Goal: Information Seeking & Learning: Learn about a topic

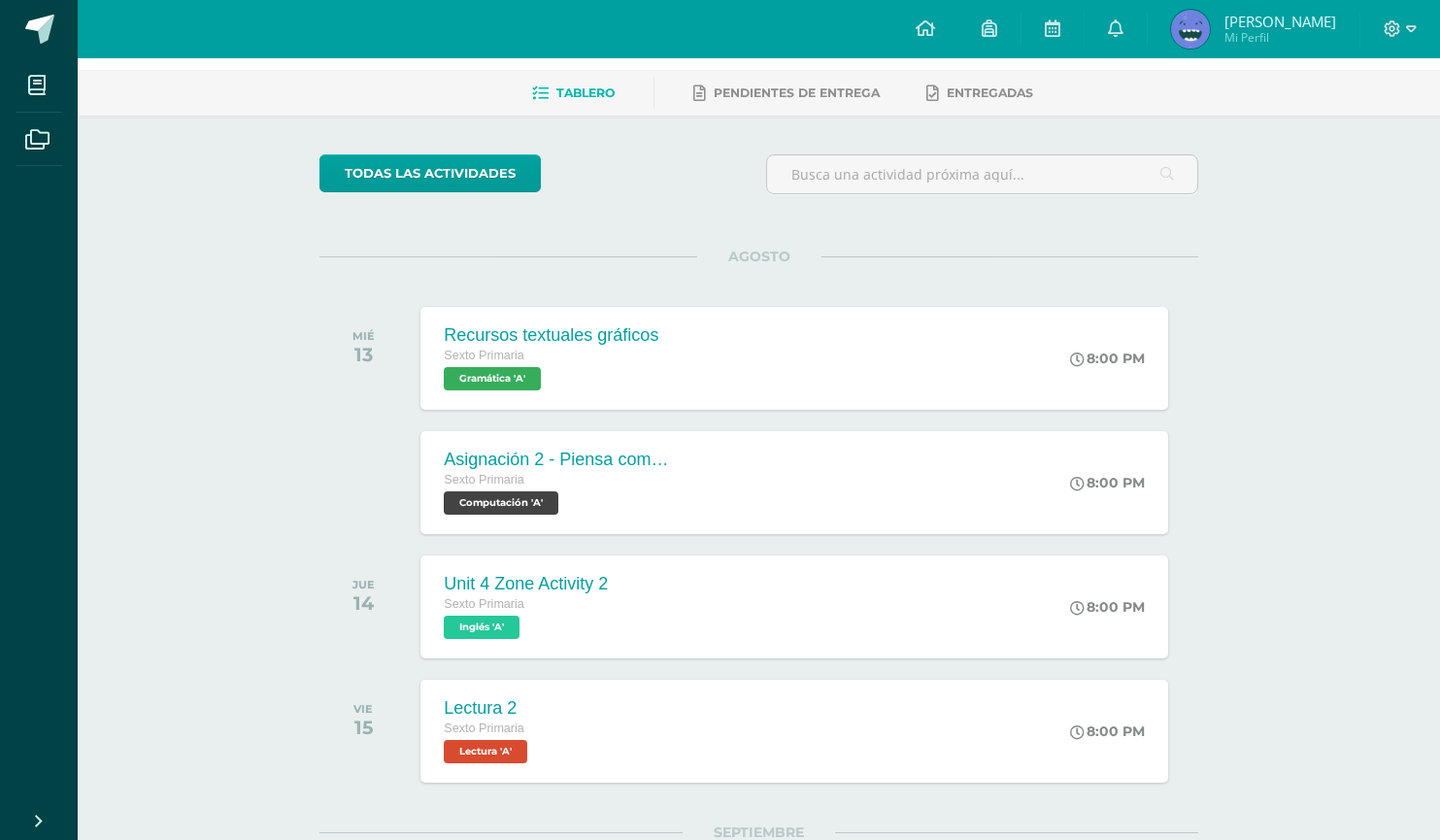
scroll to position [81, 0]
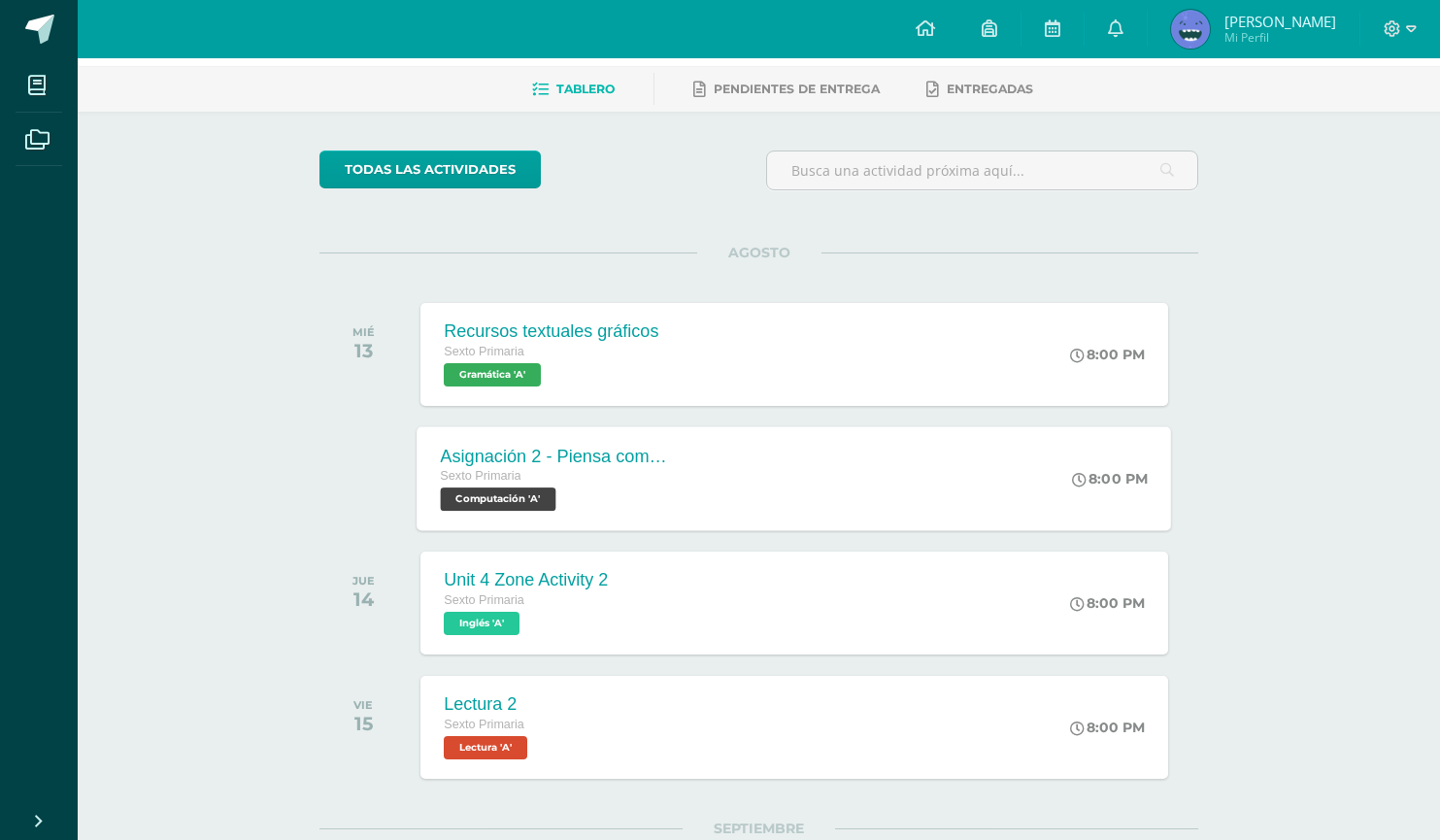
click at [1149, 508] on div "8:00 PM" at bounding box center [1120, 478] width 103 height 104
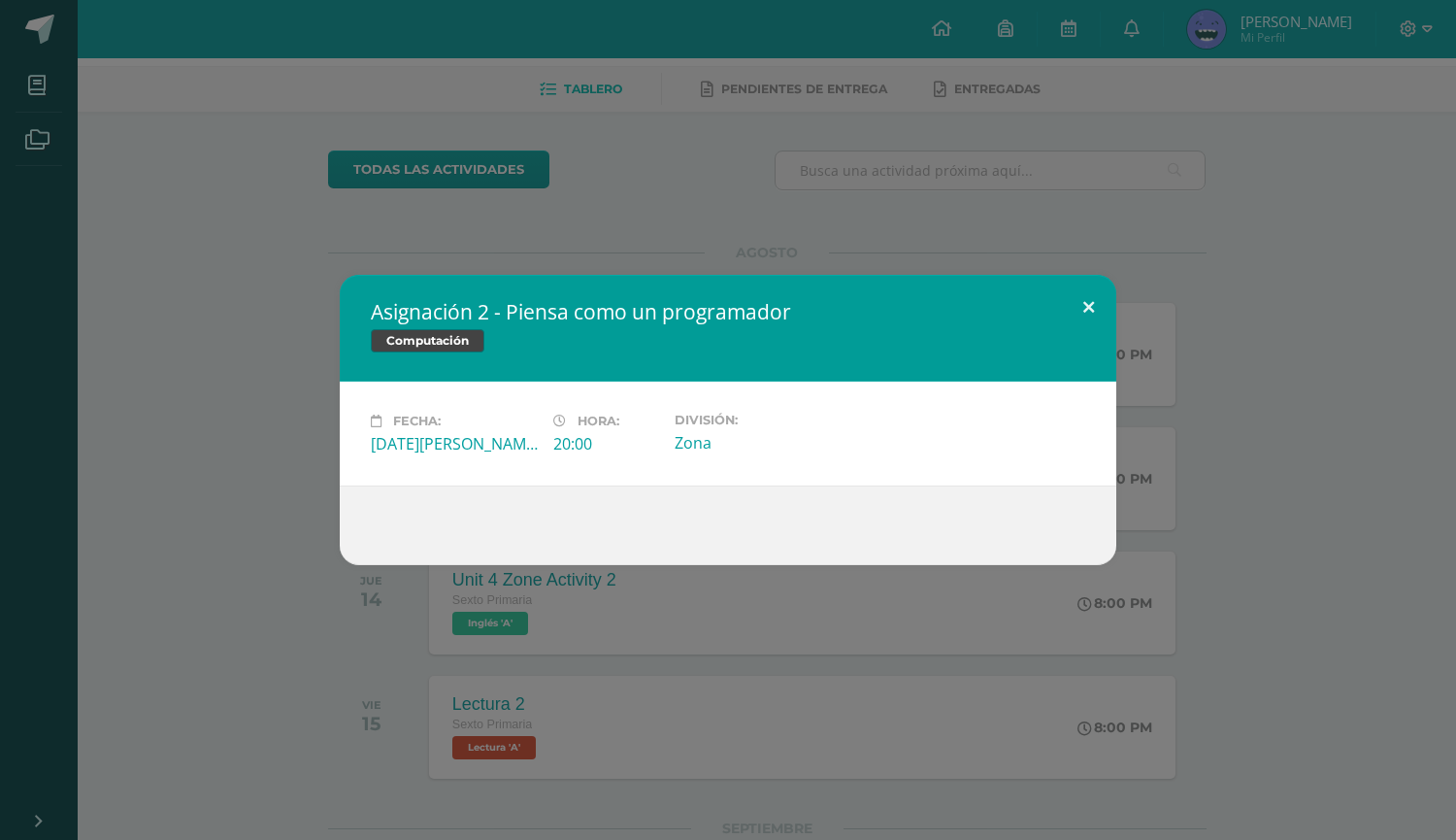
click at [1088, 309] on button at bounding box center [1088, 308] width 55 height 66
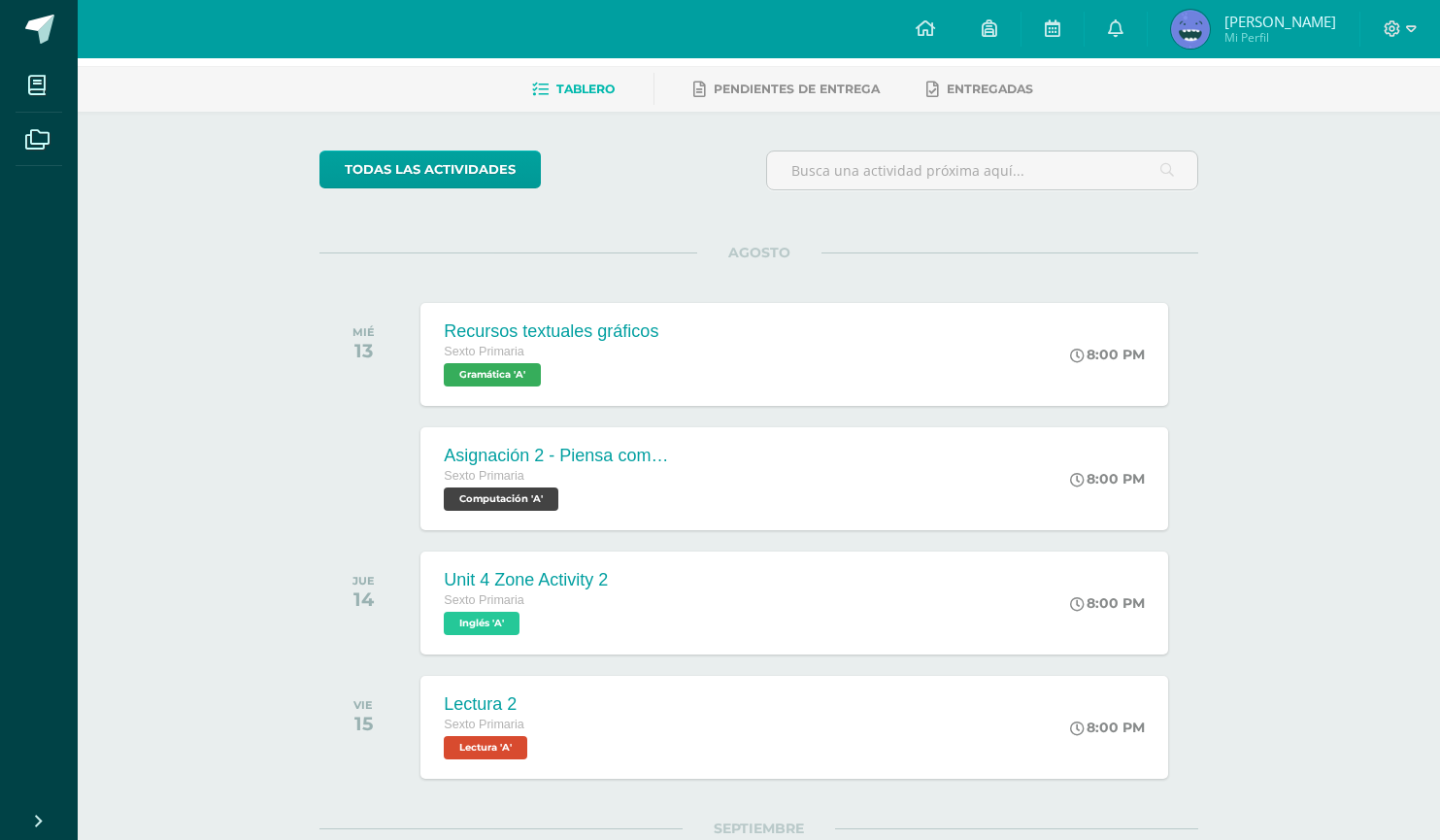
scroll to position [77, 0]
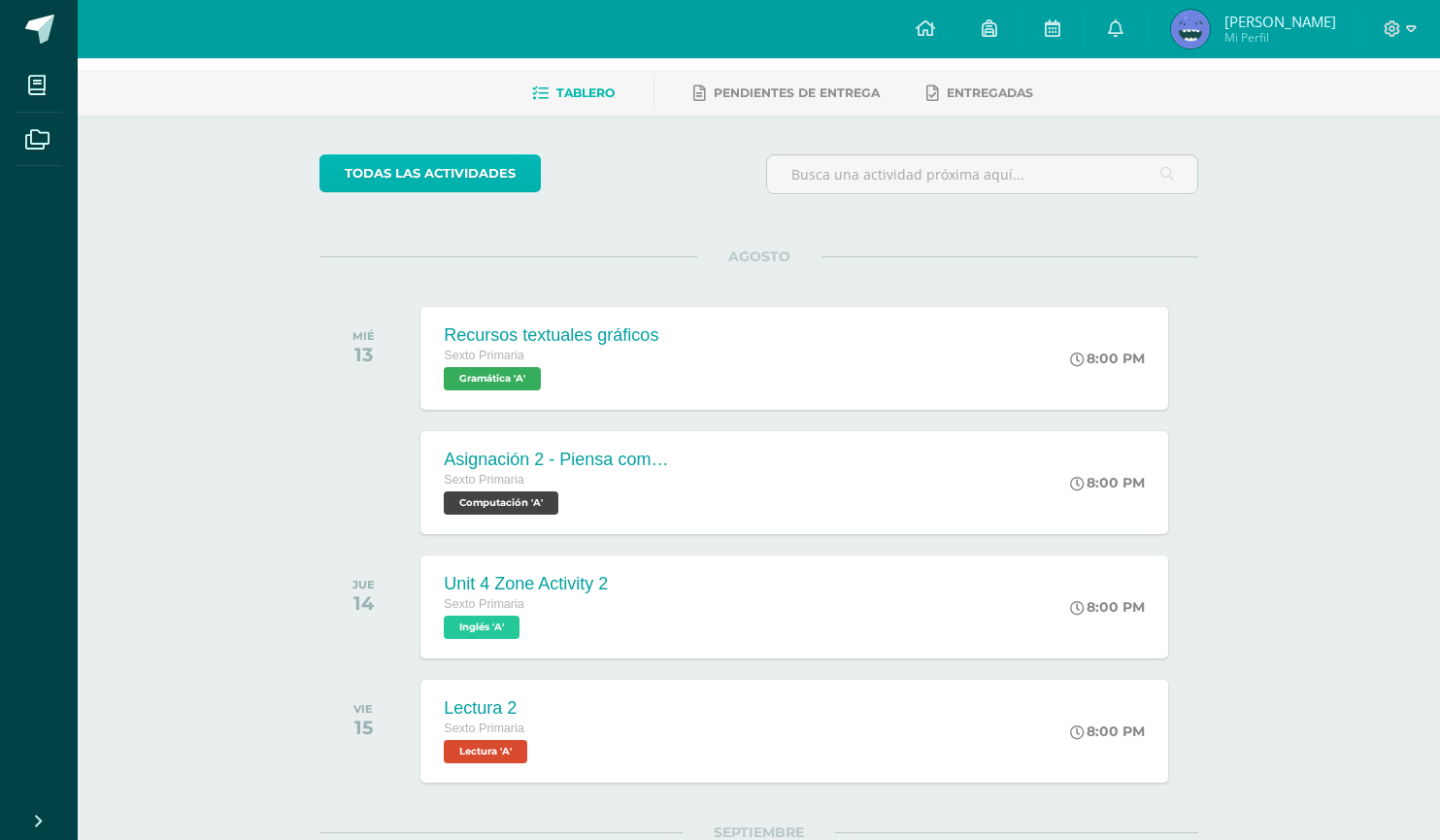
click at [444, 173] on link "todas las Actividades" at bounding box center [431, 174] width 222 height 38
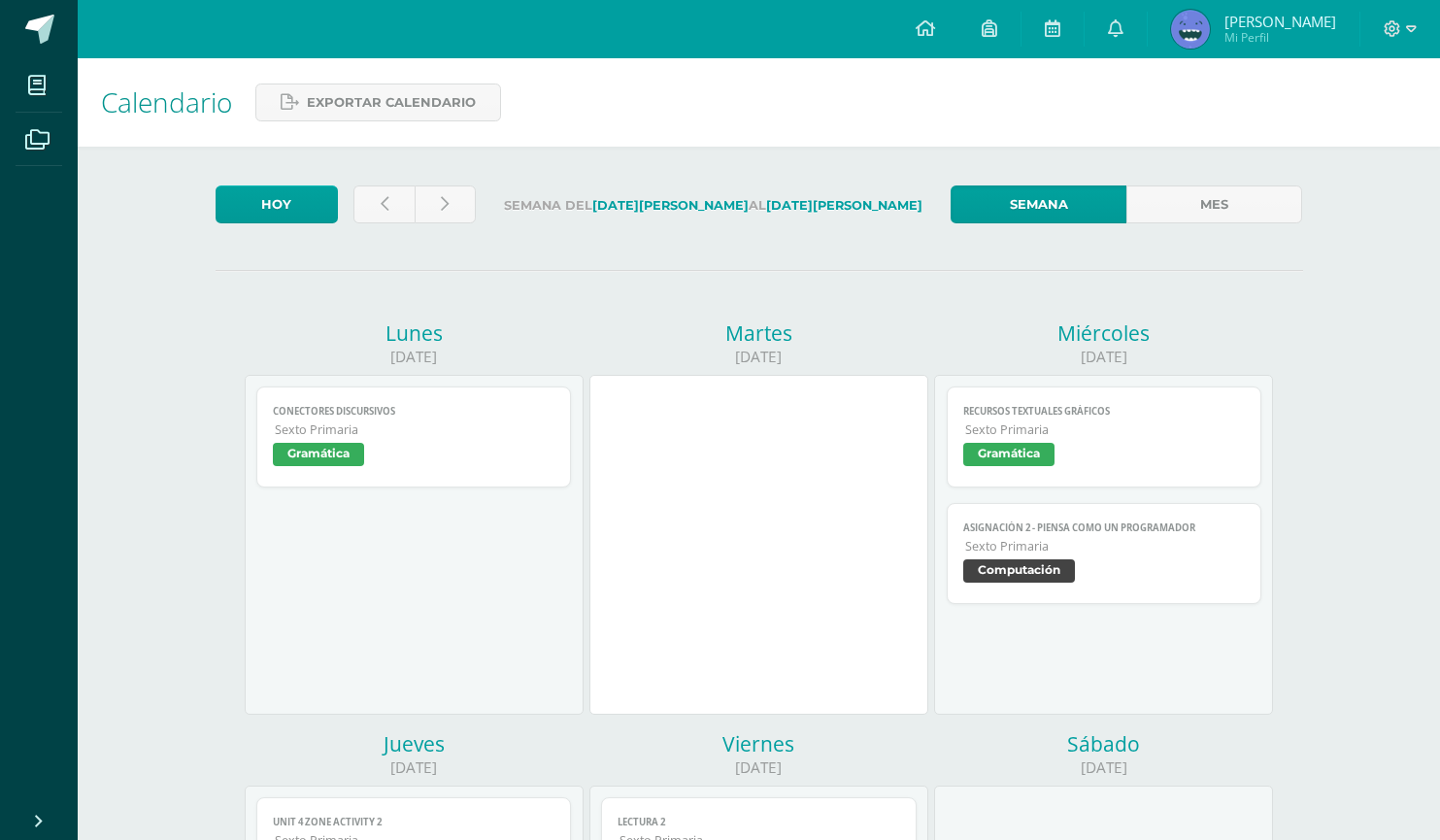
click at [313, 435] on span "Sexto Primaria" at bounding box center [415, 429] width 281 height 17
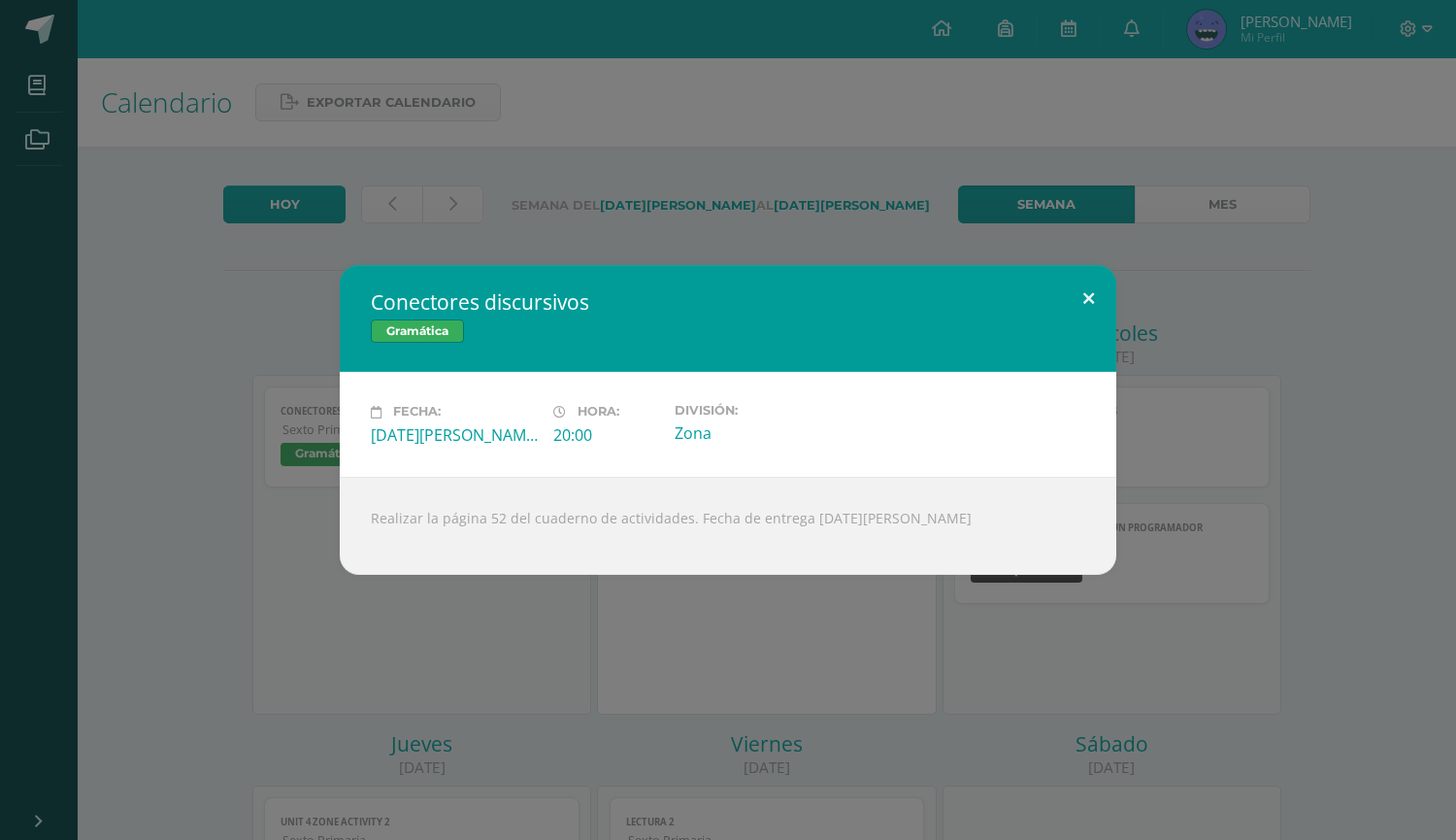
click at [1090, 291] on button at bounding box center [1088, 298] width 55 height 66
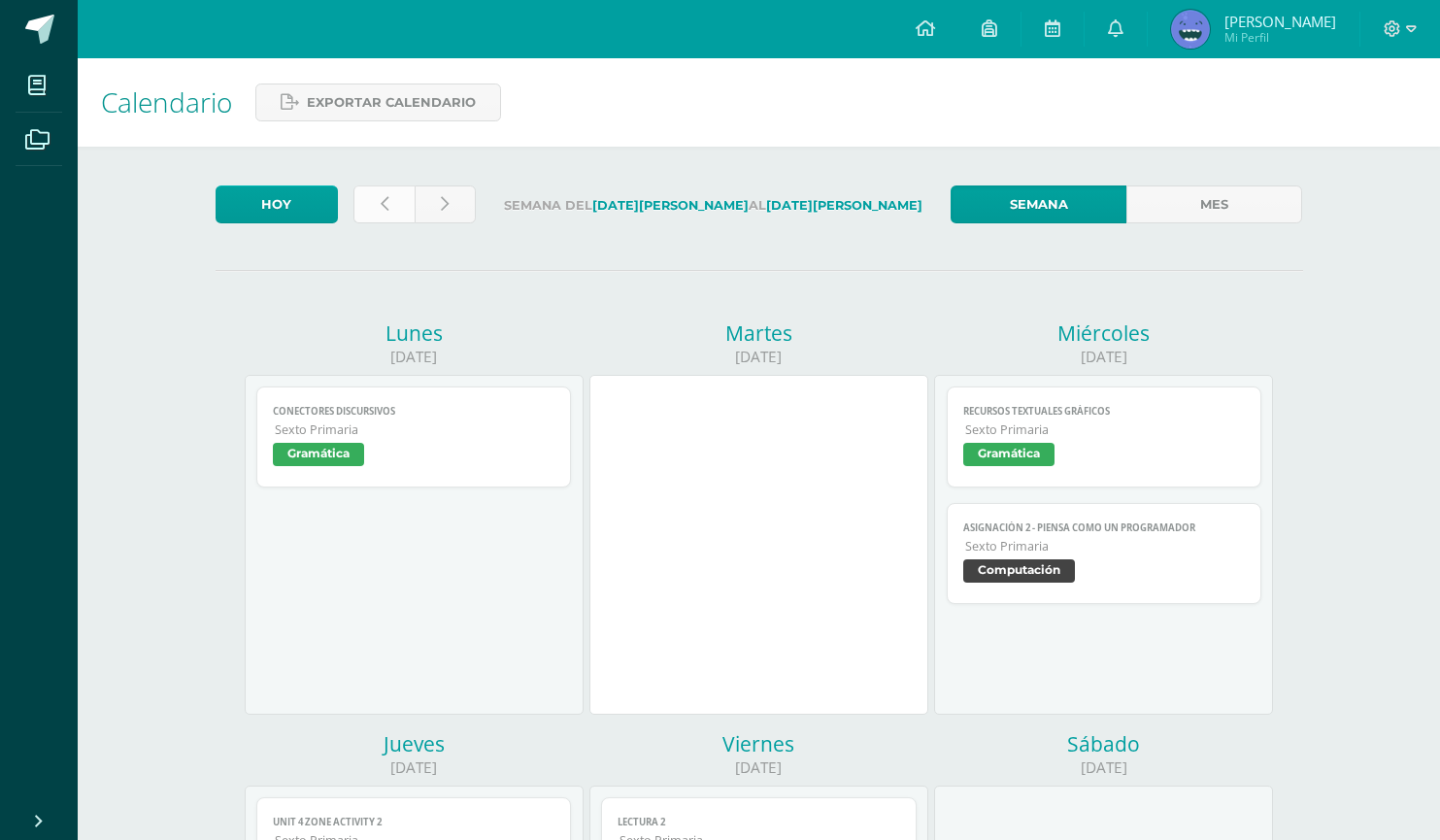
click at [390, 203] on link at bounding box center [384, 205] width 61 height 38
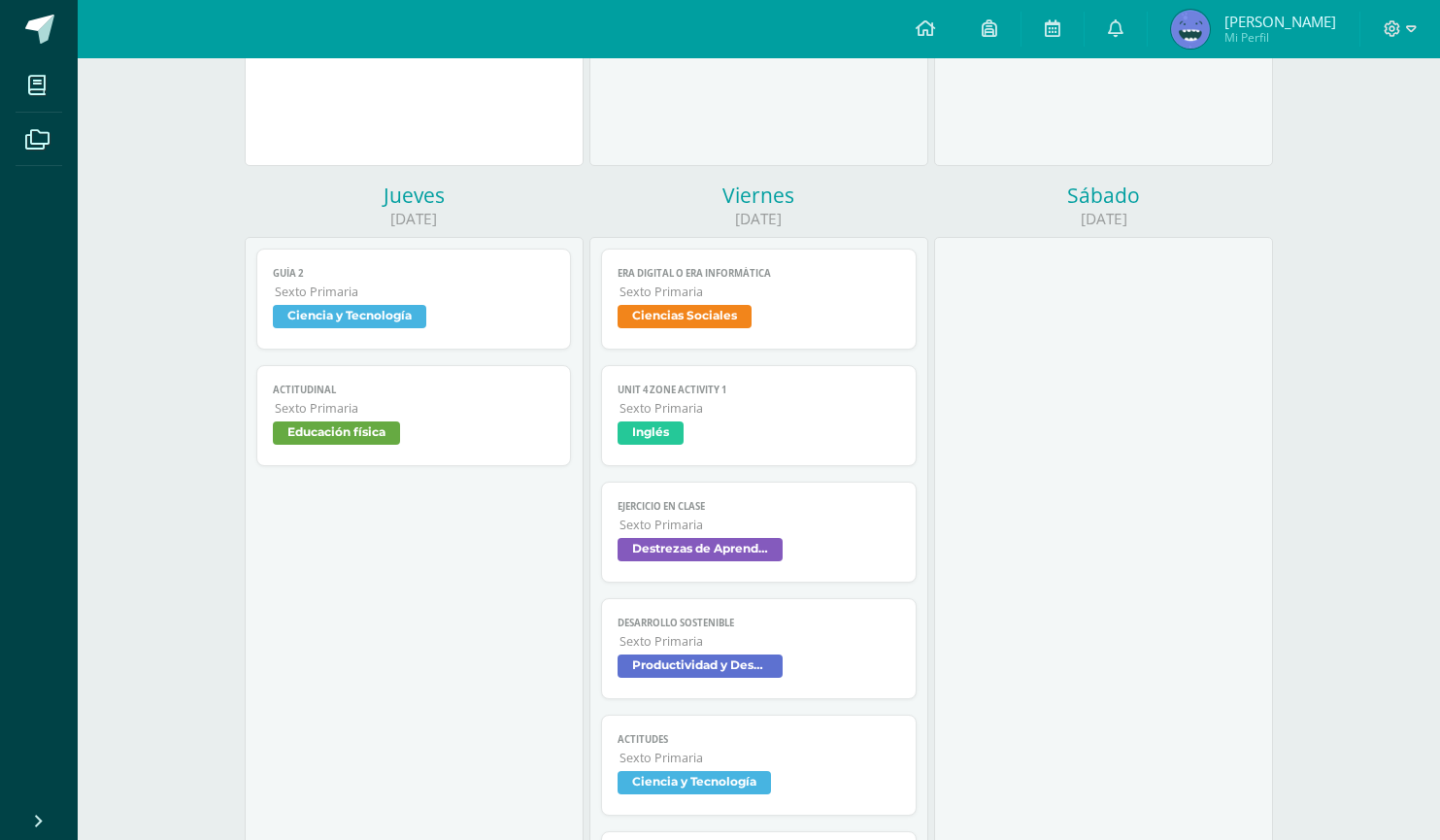
scroll to position [1499, 0]
click at [690, 277] on span "Era digital o era informática" at bounding box center [758, 272] width 283 height 13
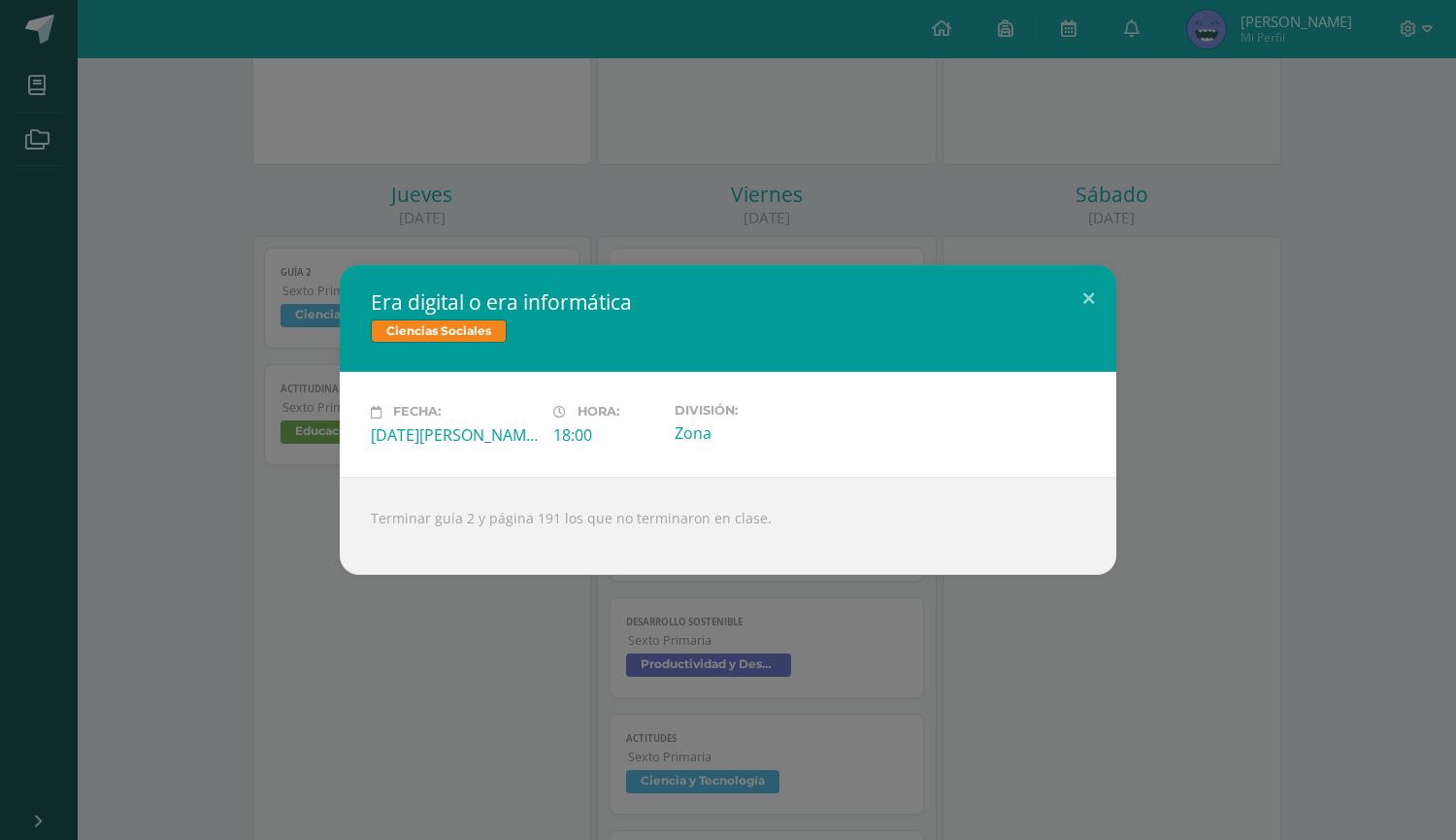
click at [1176, 352] on div "Era digital o era informática Ciencias Sociales Fecha: Viernes 08 de Agosto Hor…" at bounding box center [728, 419] width 1440 height 309
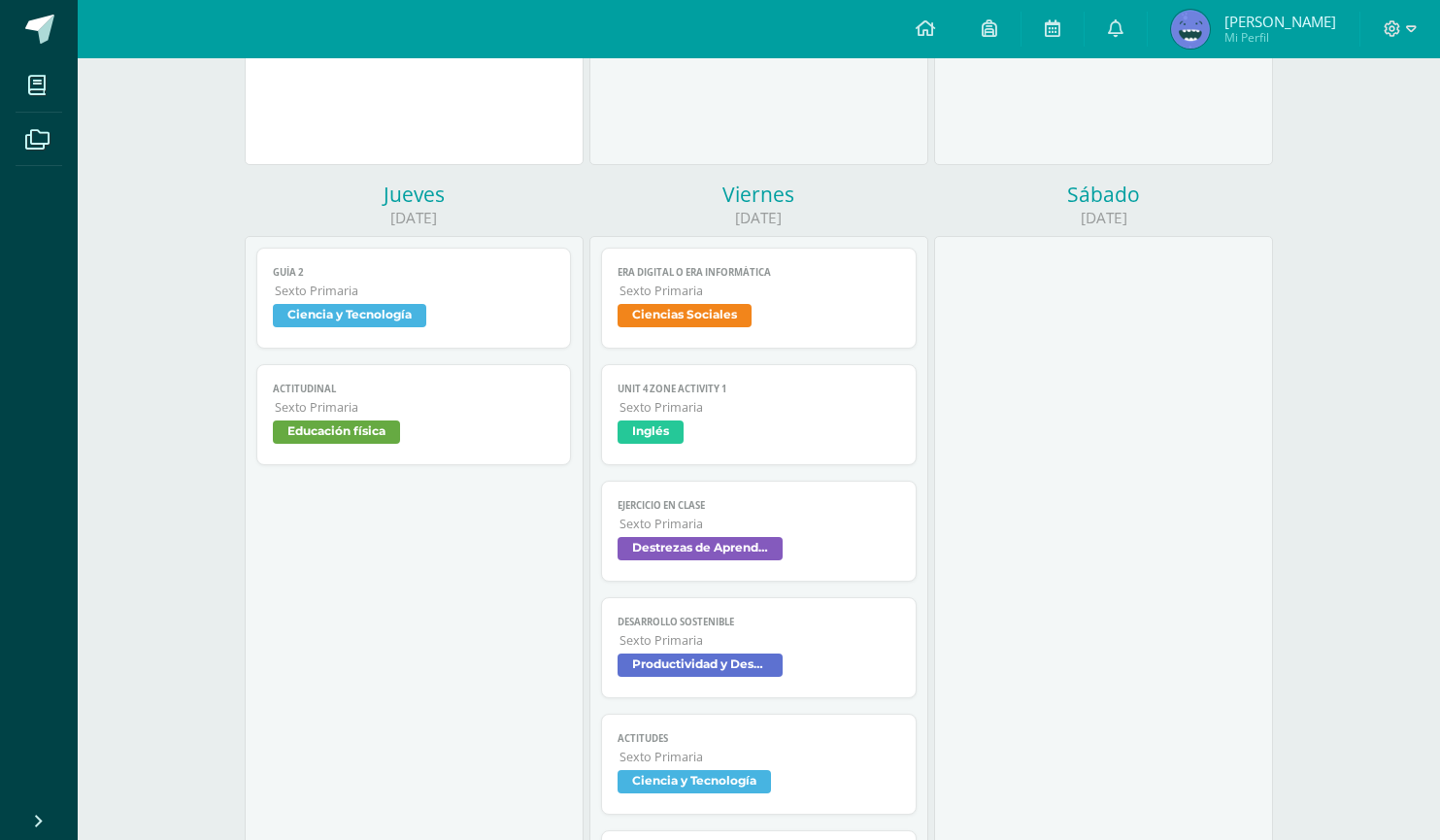
click at [668, 318] on span "Ciencias Sociales" at bounding box center [685, 315] width 134 height 23
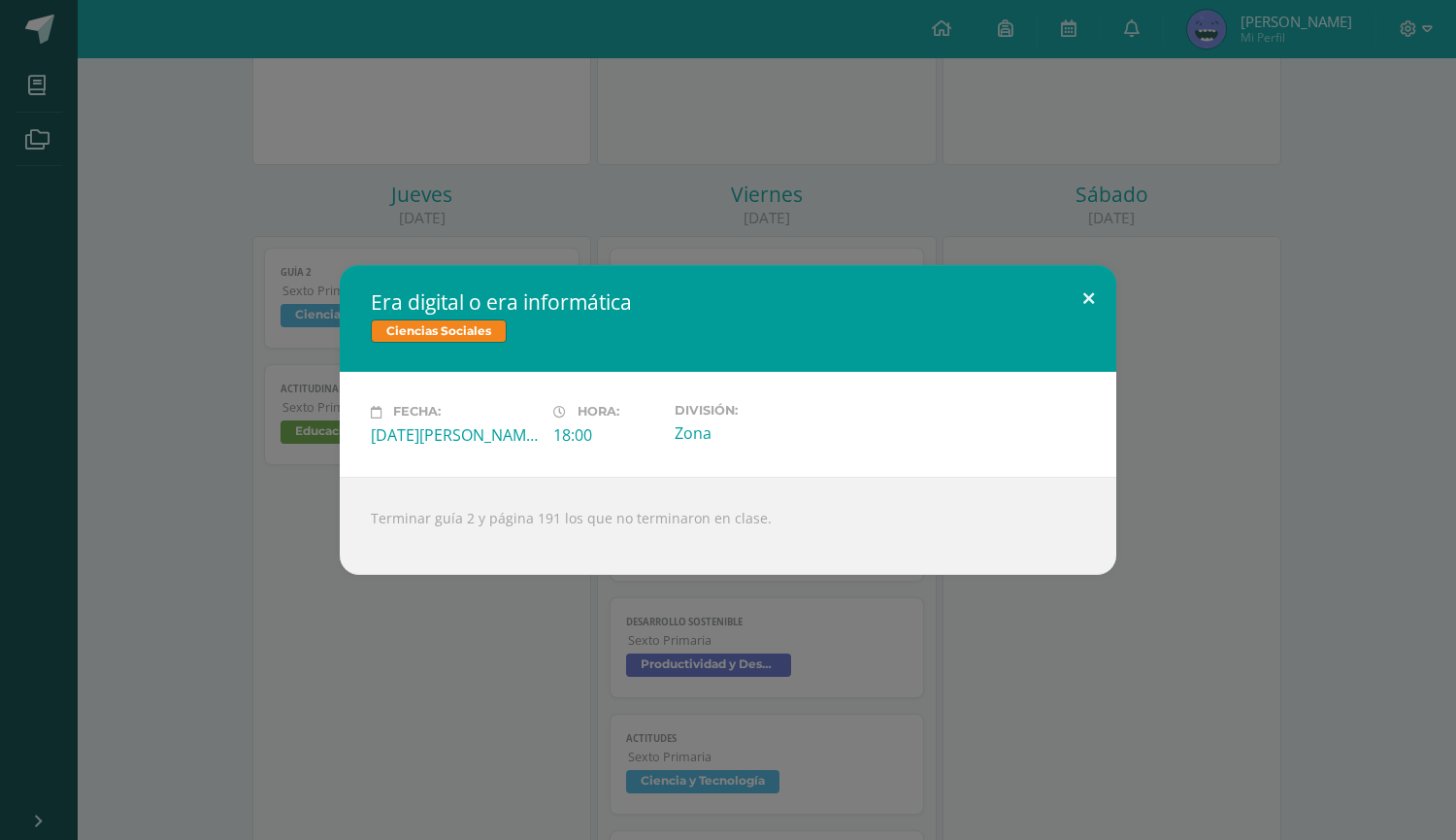
click at [1080, 284] on button at bounding box center [1088, 298] width 55 height 66
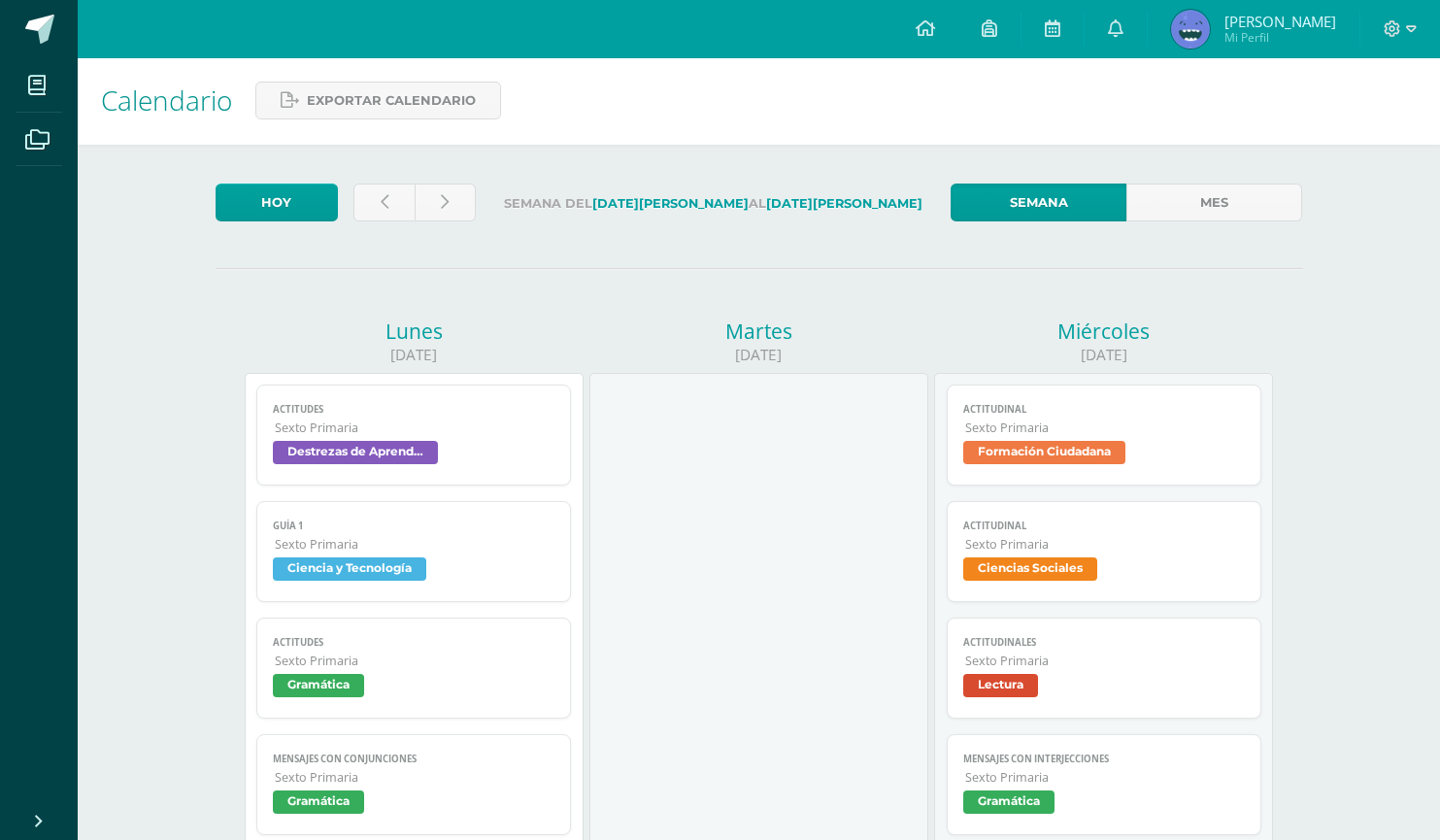
scroll to position [0, 0]
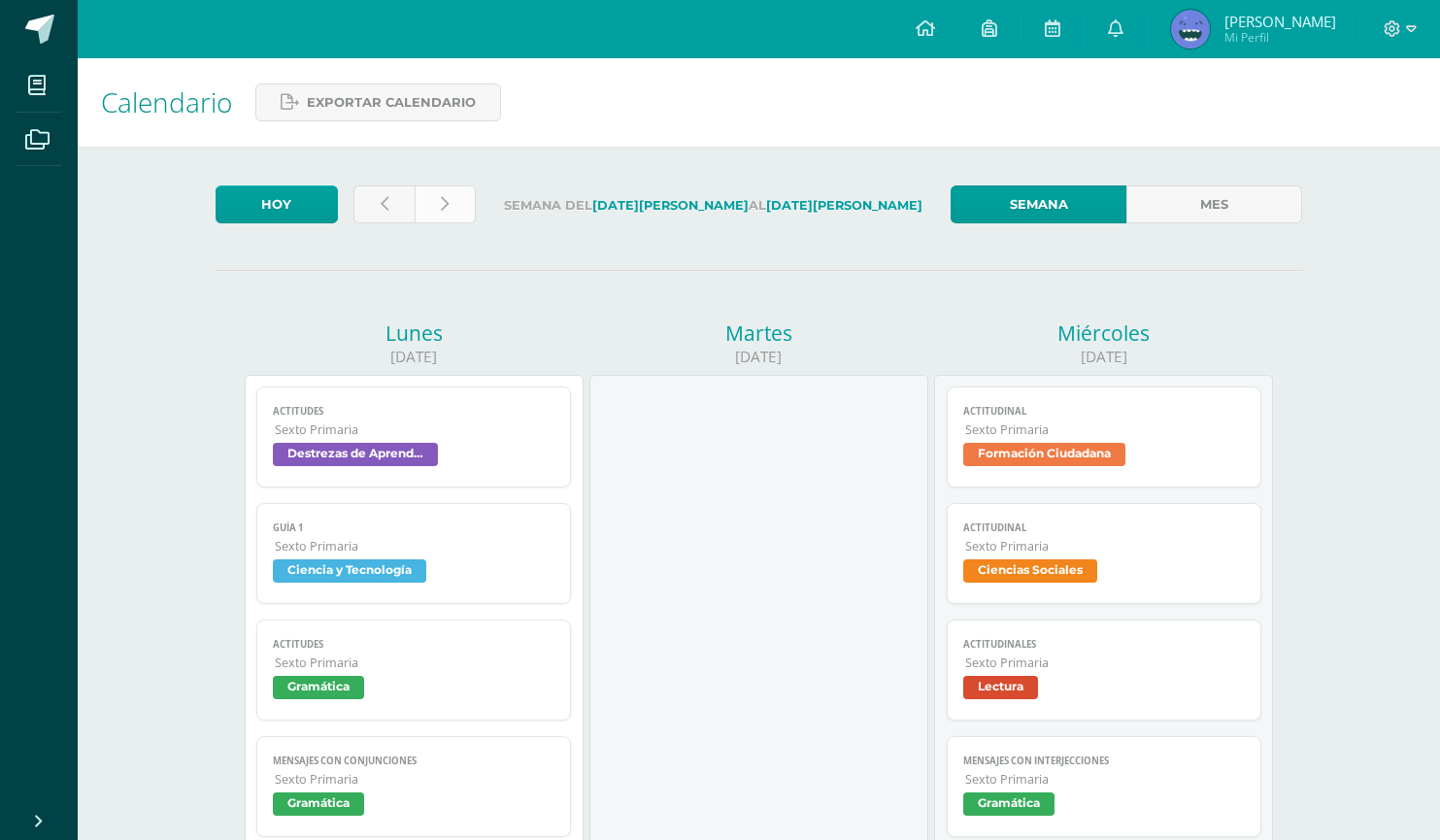
click at [451, 206] on link at bounding box center [445, 205] width 61 height 38
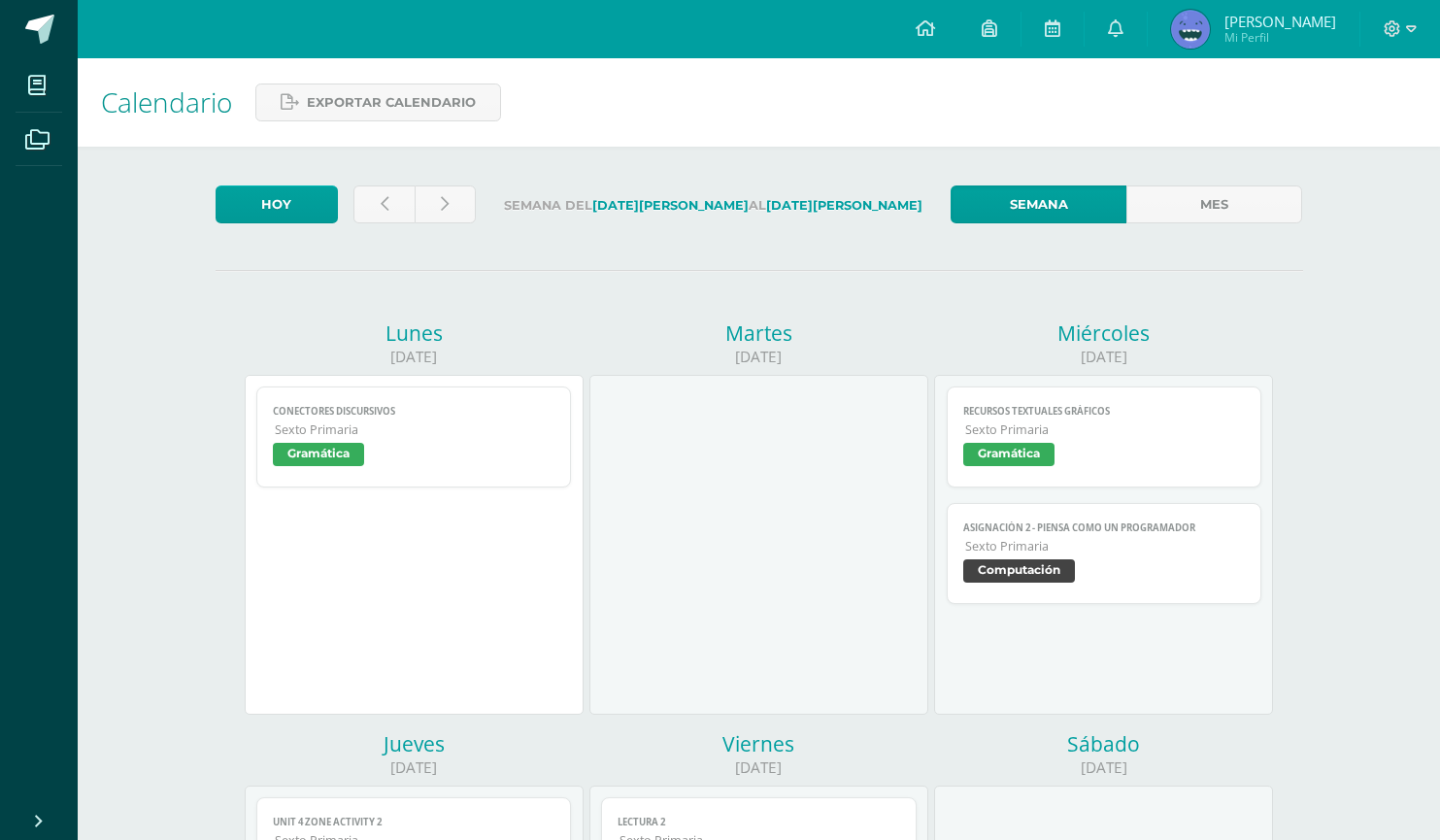
click at [457, 449] on span "Gramática" at bounding box center [414, 456] width 283 height 28
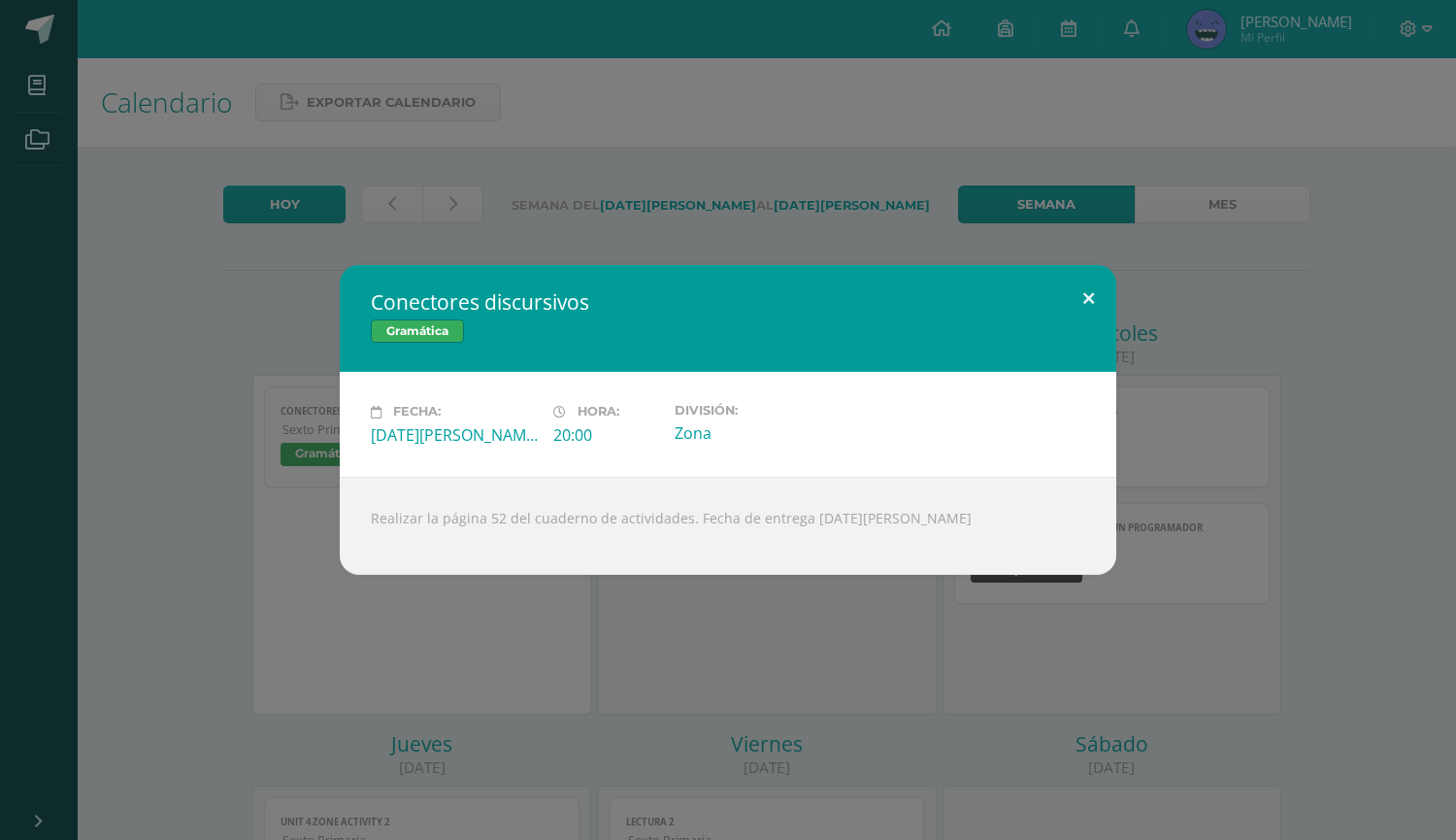
click at [1089, 297] on button at bounding box center [1088, 298] width 55 height 66
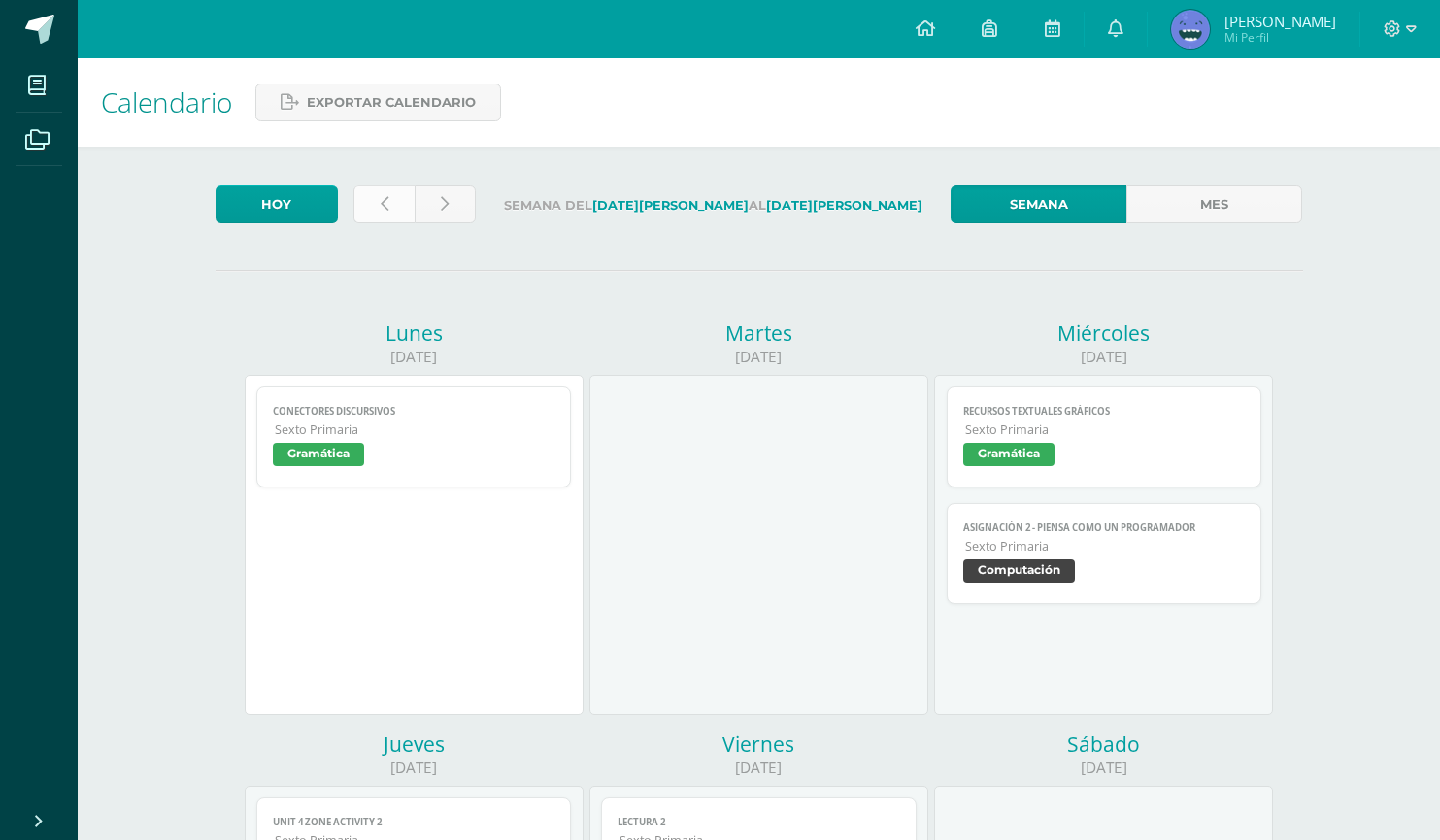
click at [378, 191] on link at bounding box center [384, 205] width 61 height 38
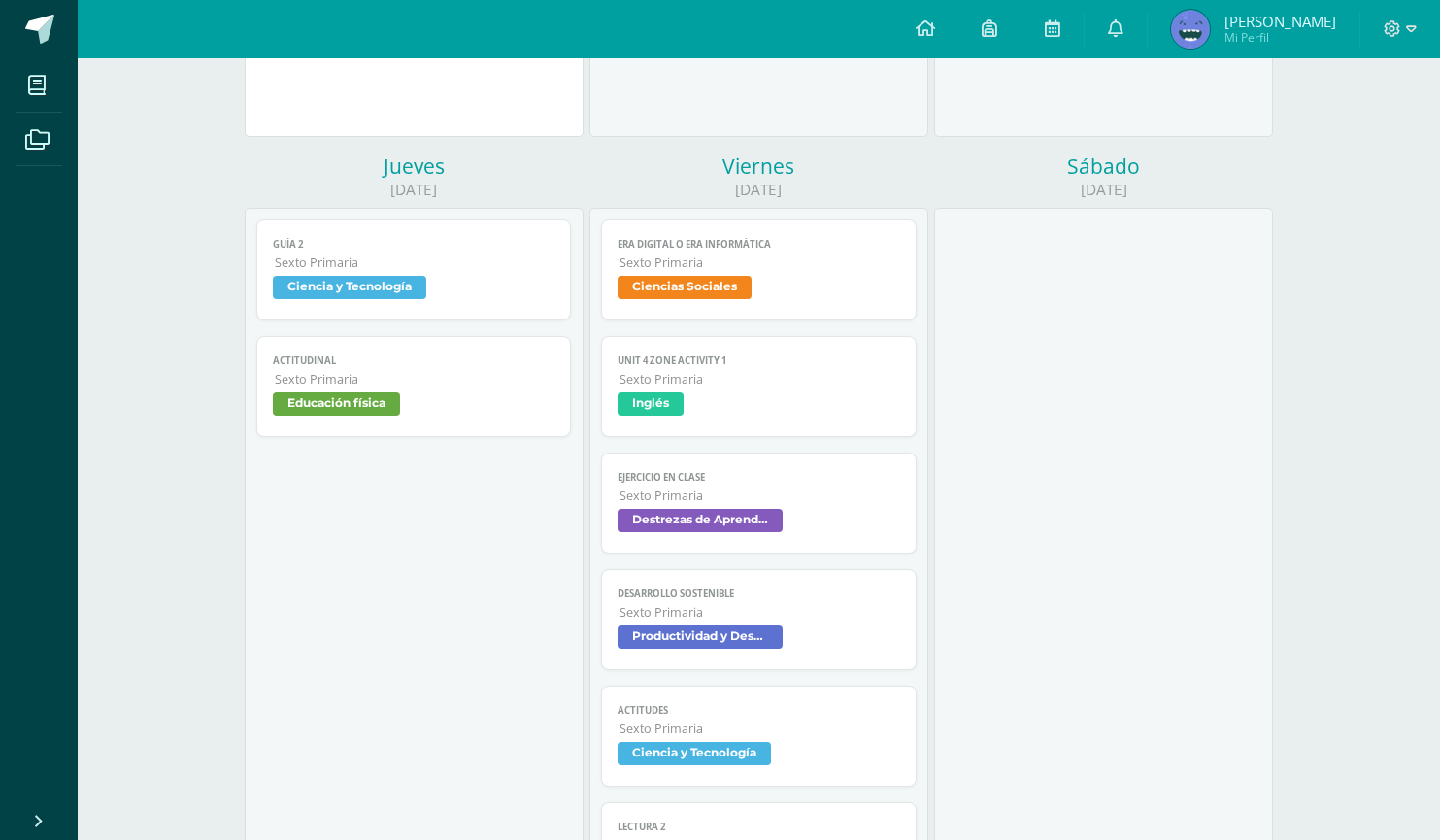
scroll to position [1485, 0]
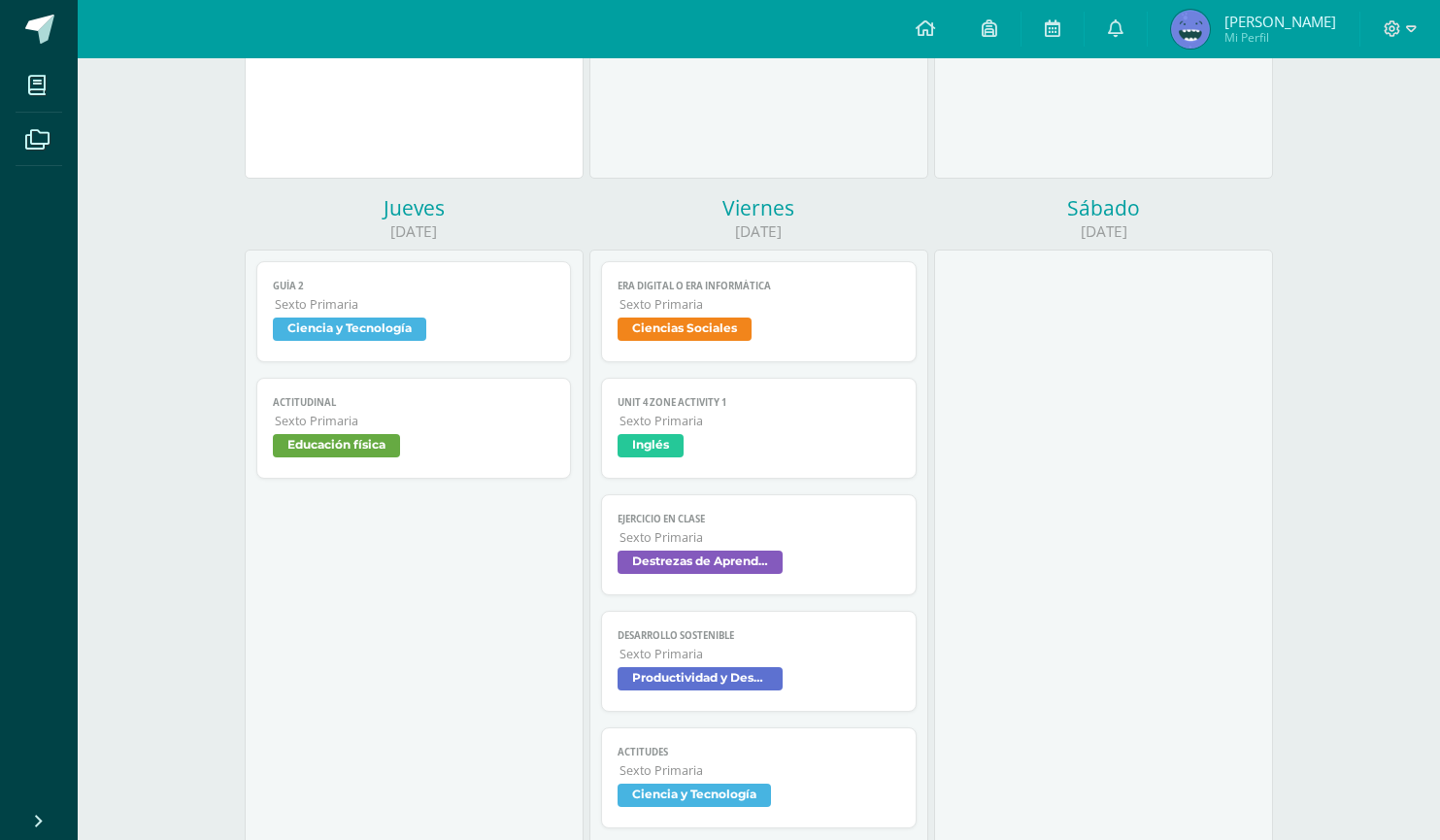
click at [771, 703] on link "Desarrollo Sostenible Sexto Primaria Productividad y Desarrollo" at bounding box center [759, 660] width 316 height 101
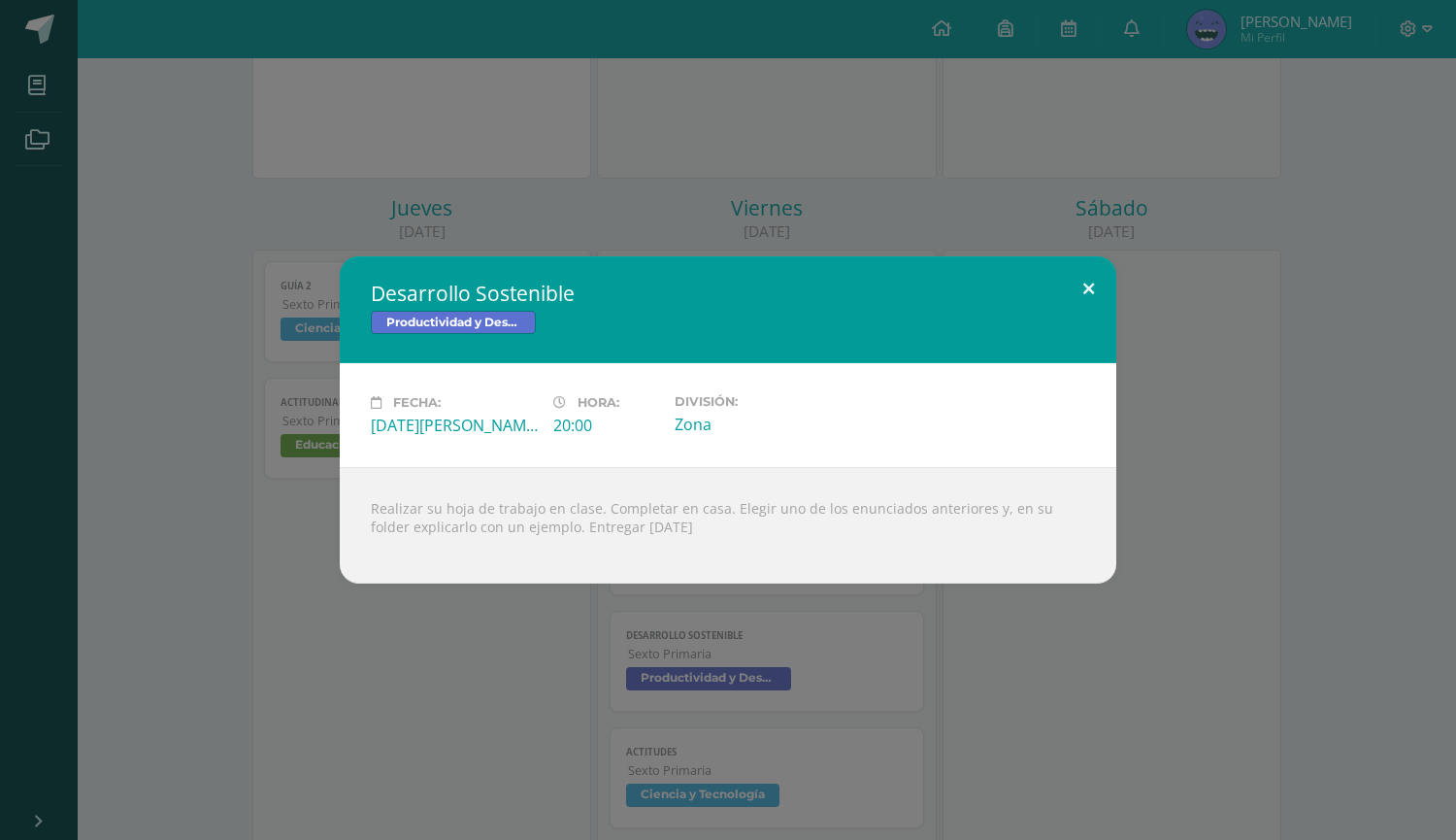
click at [1069, 285] on button at bounding box center [1088, 290] width 55 height 66
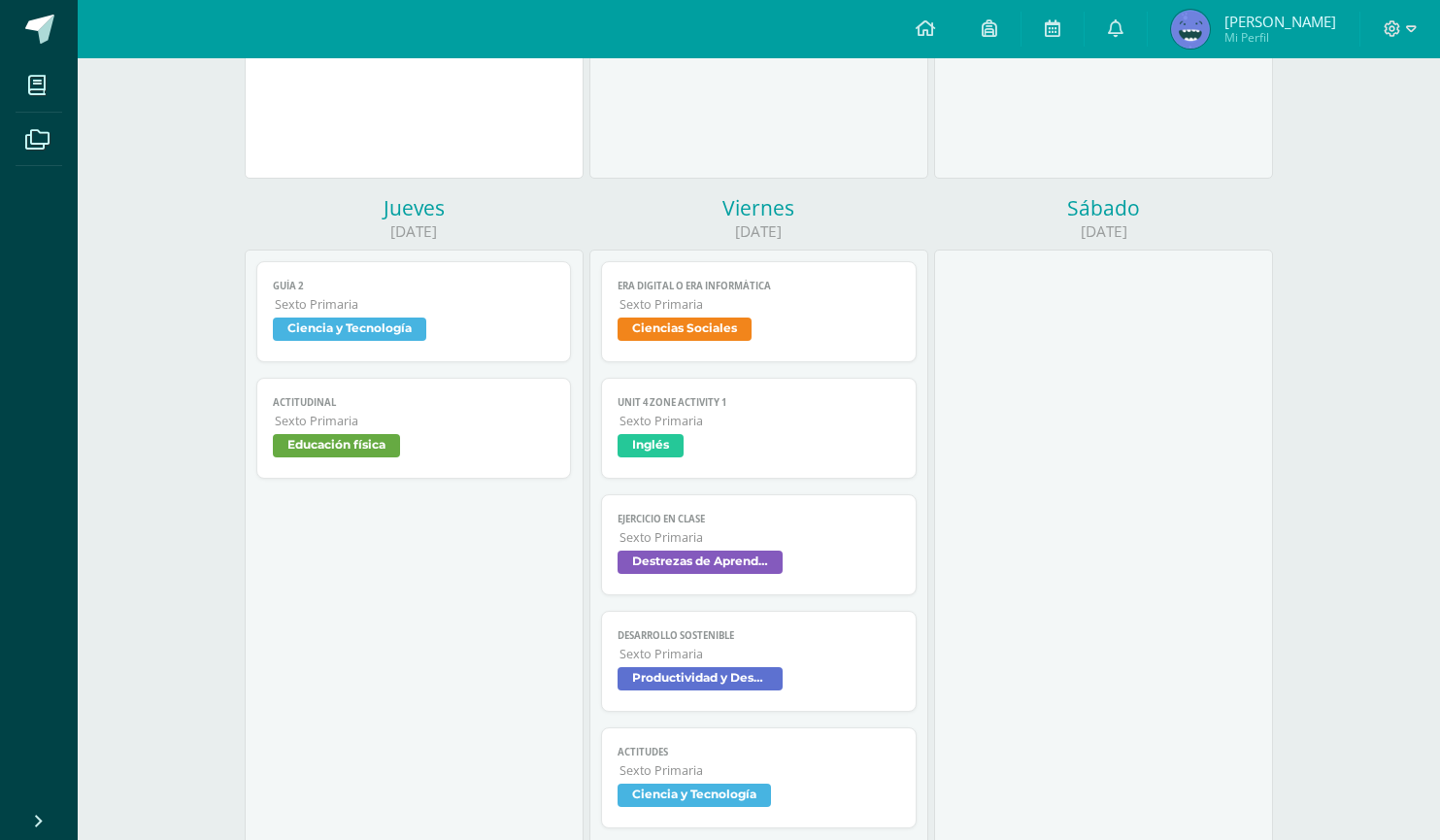
click at [804, 297] on span "Sexto Primaria" at bounding box center [759, 304] width 281 height 17
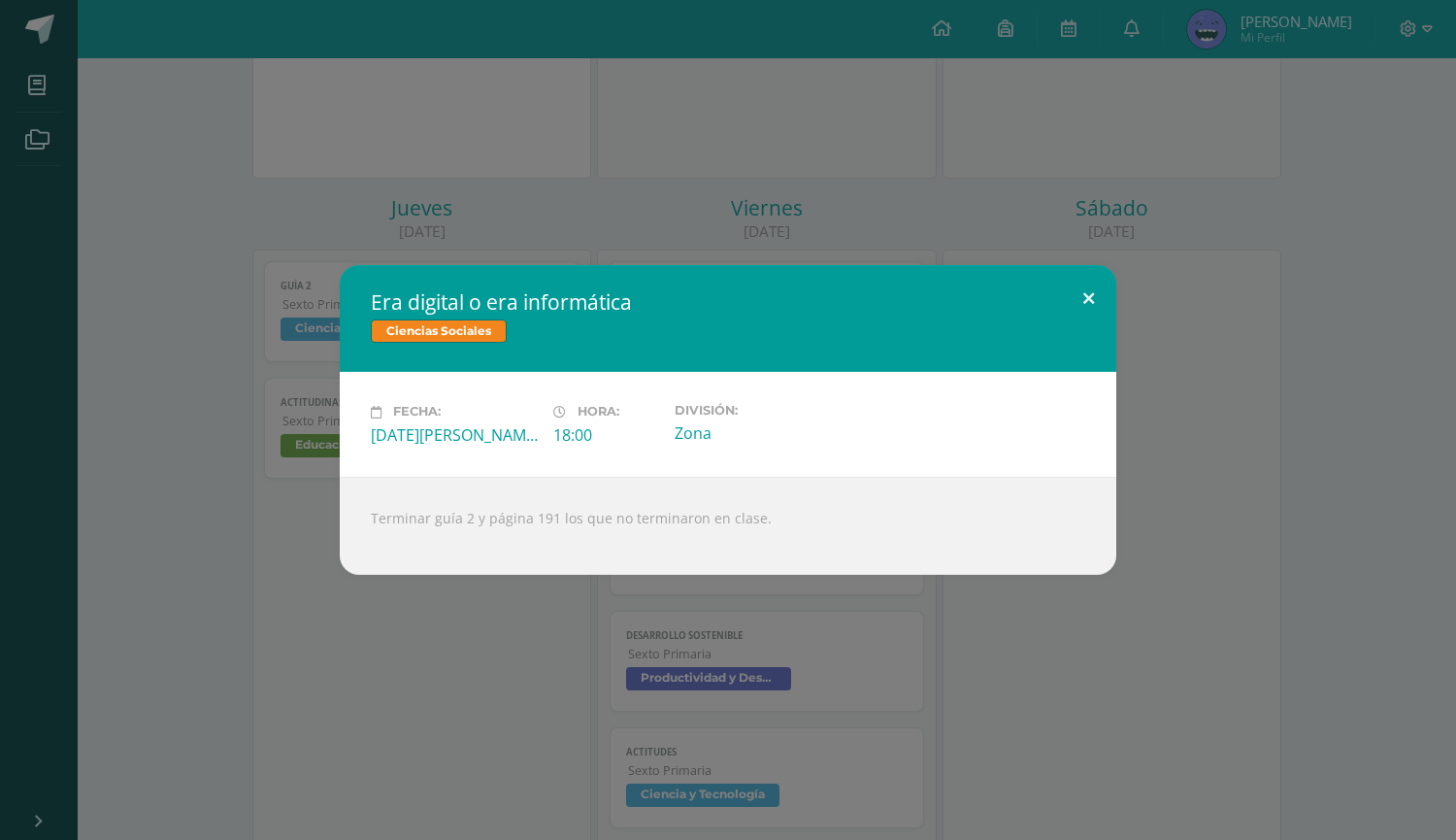
click at [1089, 303] on button at bounding box center [1088, 298] width 55 height 66
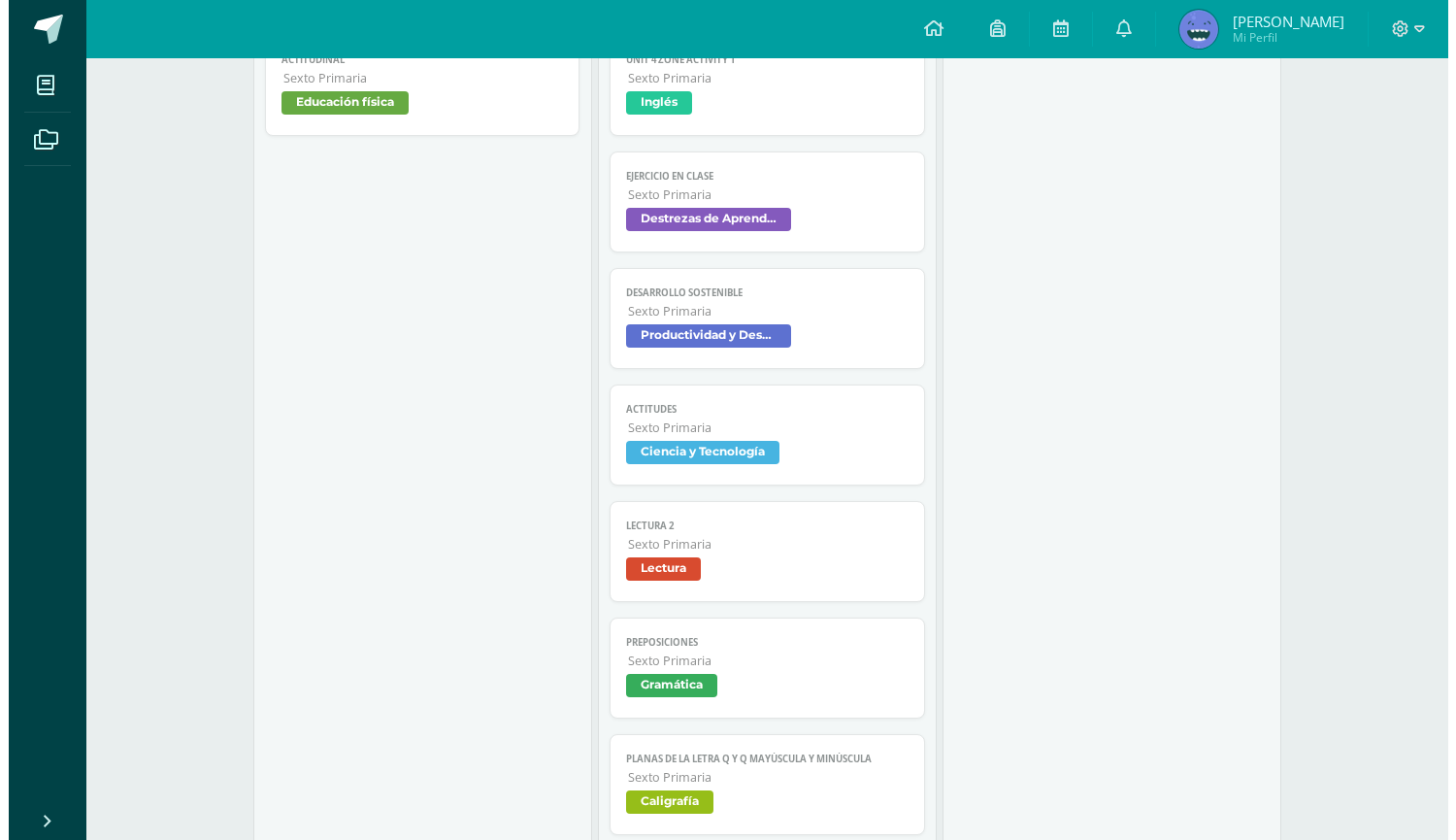
scroll to position [1834, 0]
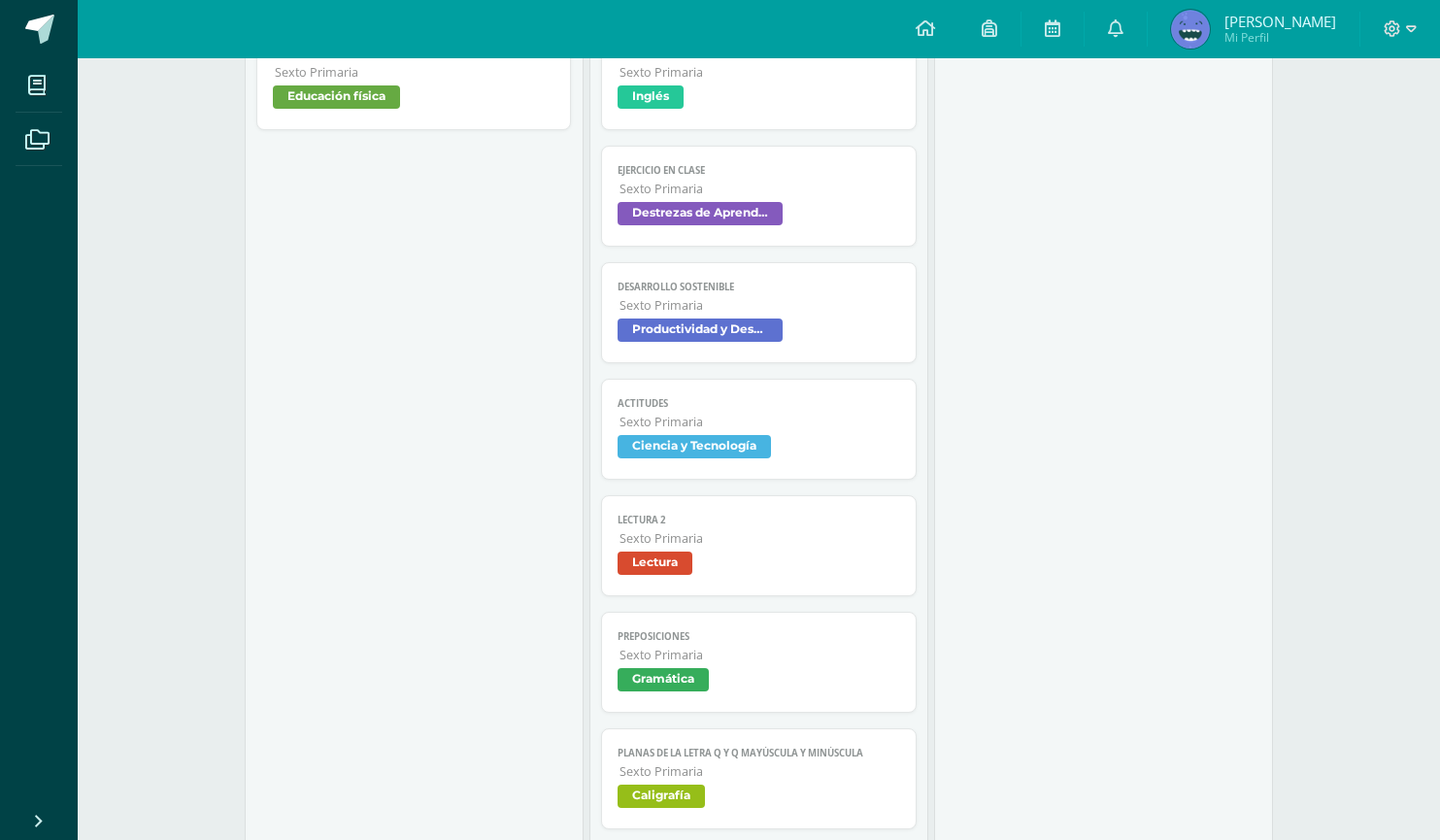
click at [860, 412] on link "Actitudes Sexto Primaria Ciencia y Tecnología" at bounding box center [759, 428] width 316 height 101
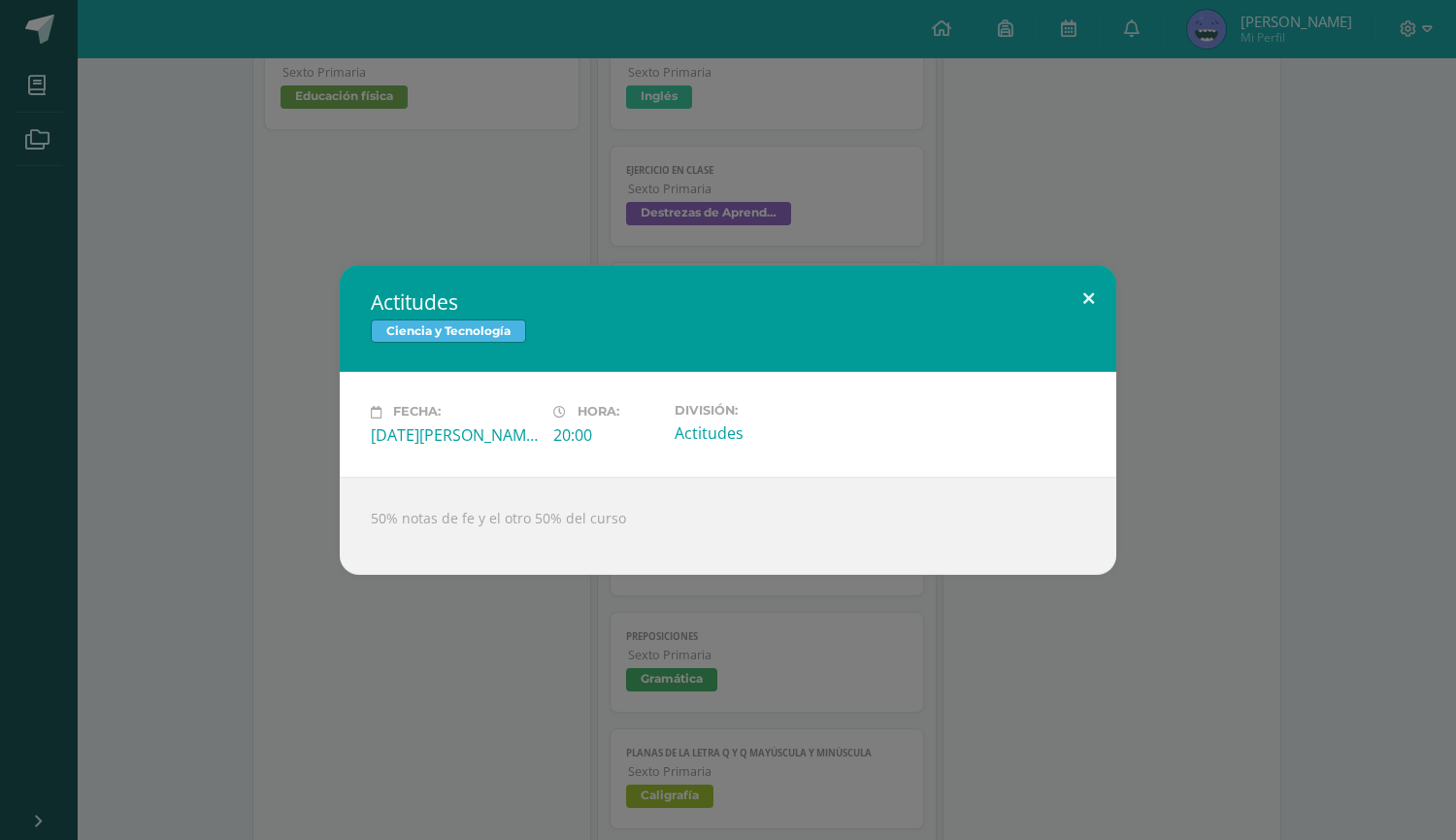
click at [1091, 295] on button at bounding box center [1088, 298] width 55 height 66
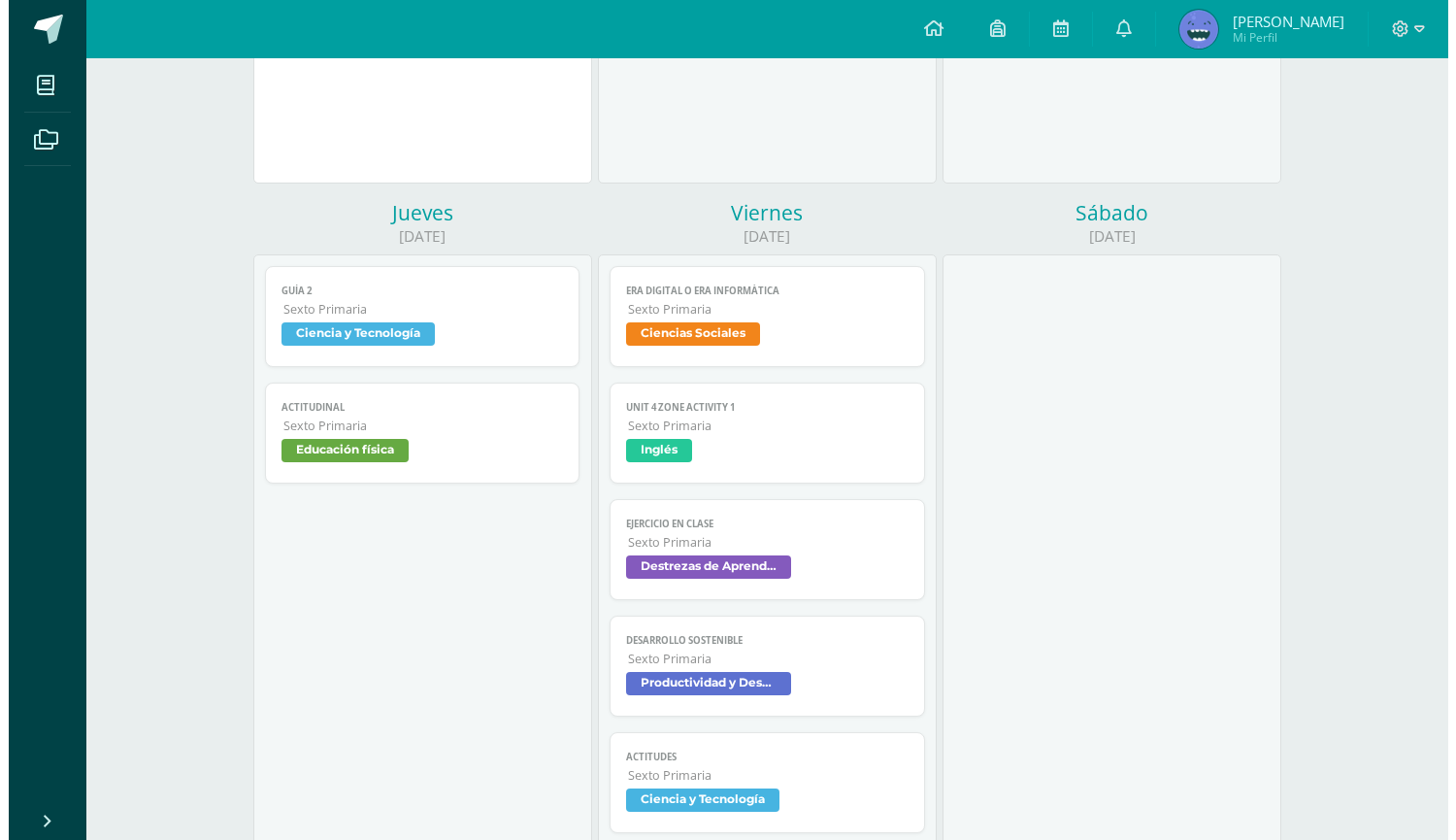
scroll to position [1493, 0]
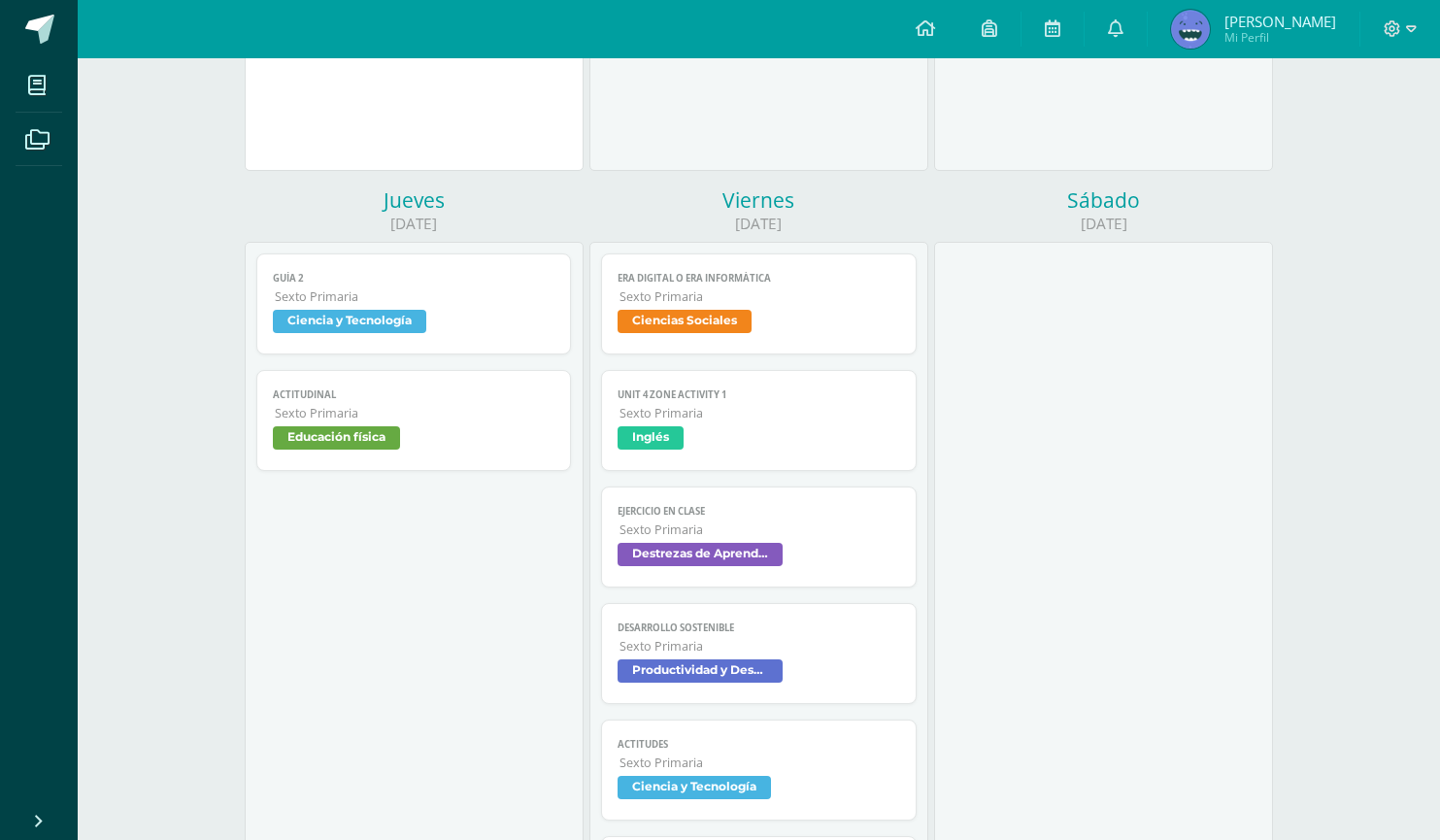
click at [736, 295] on span "Sexto Primaria" at bounding box center [759, 297] width 281 height 17
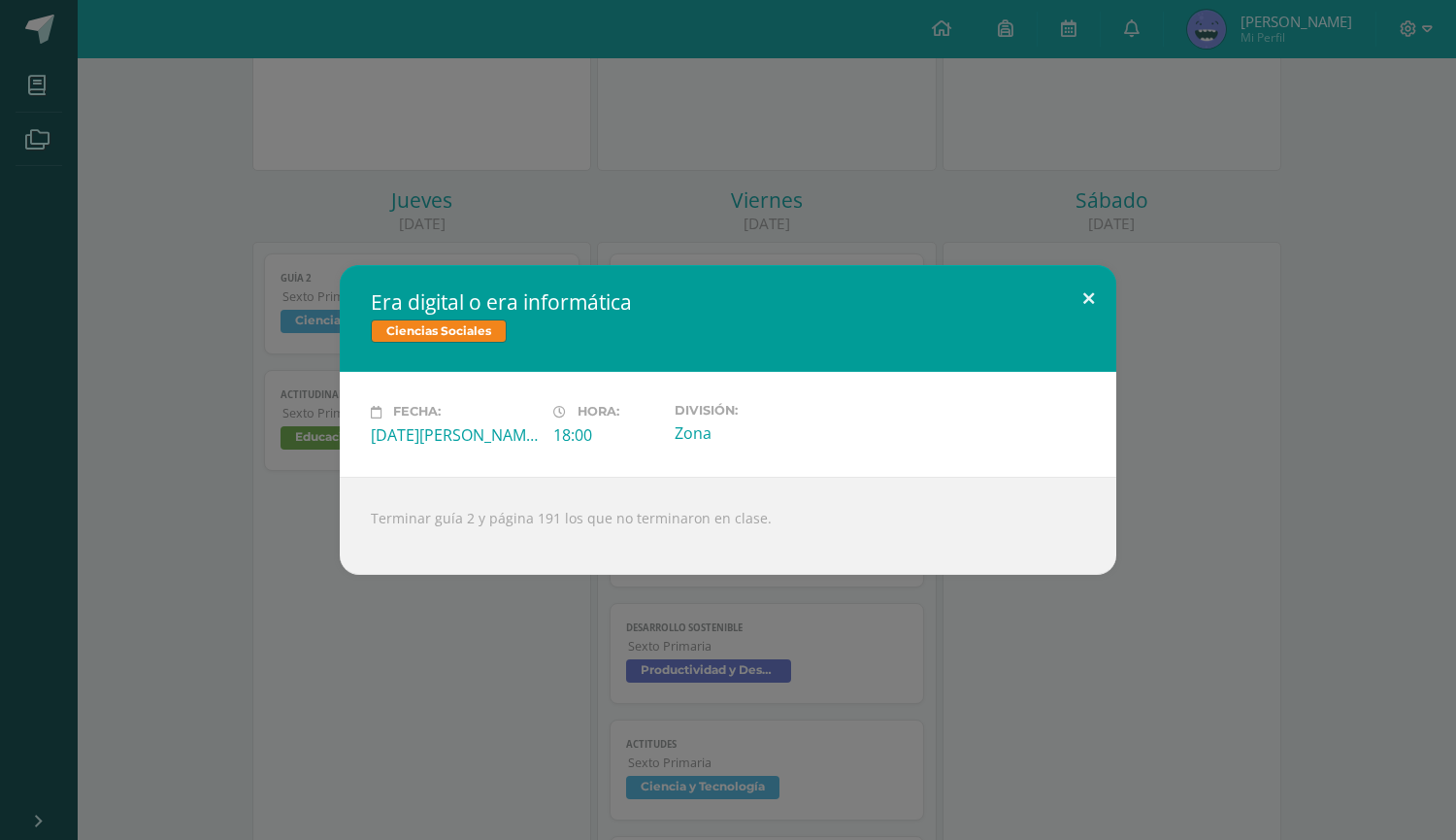
click at [1088, 292] on button at bounding box center [1088, 298] width 55 height 66
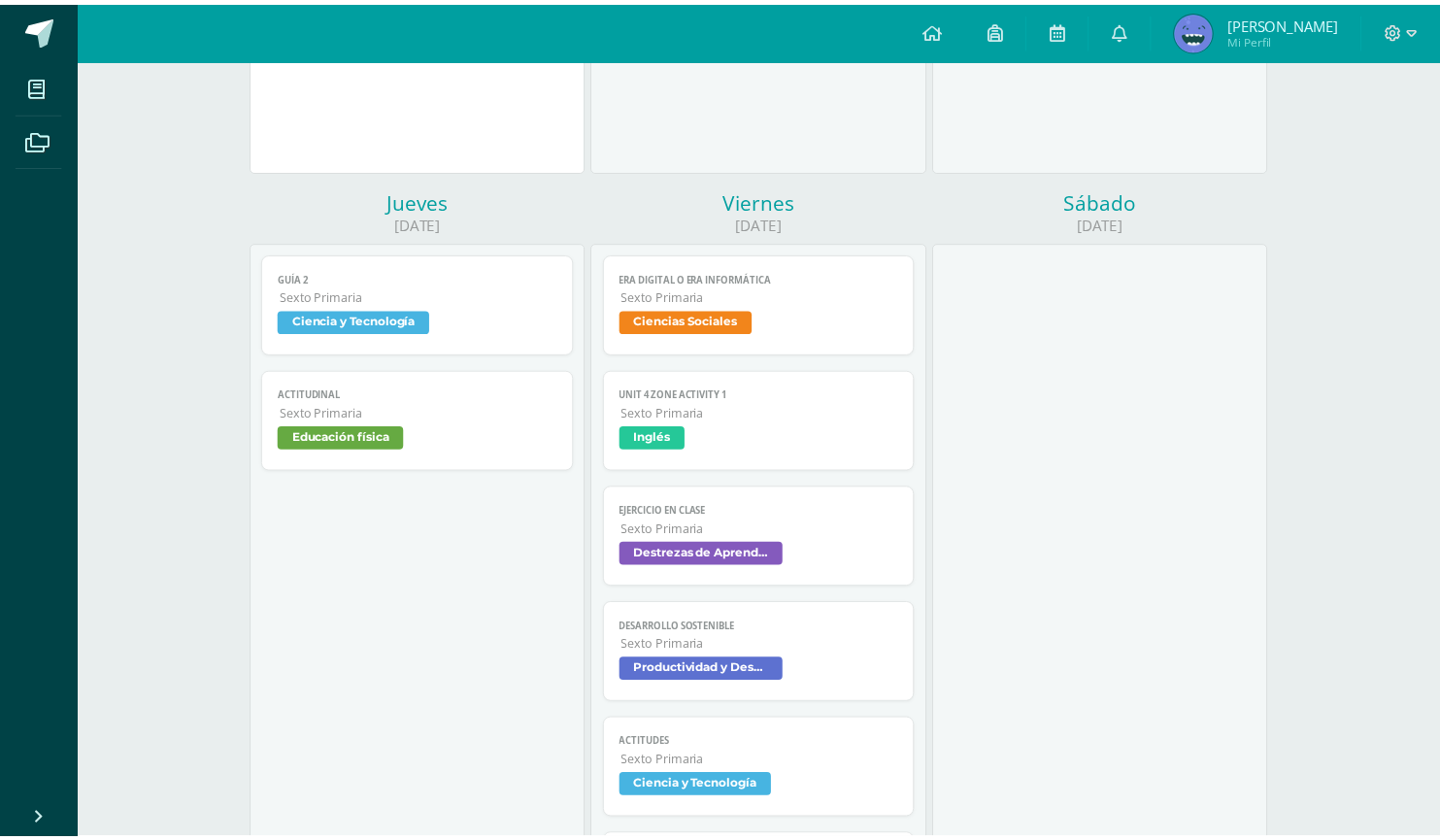
scroll to position [1559, 0]
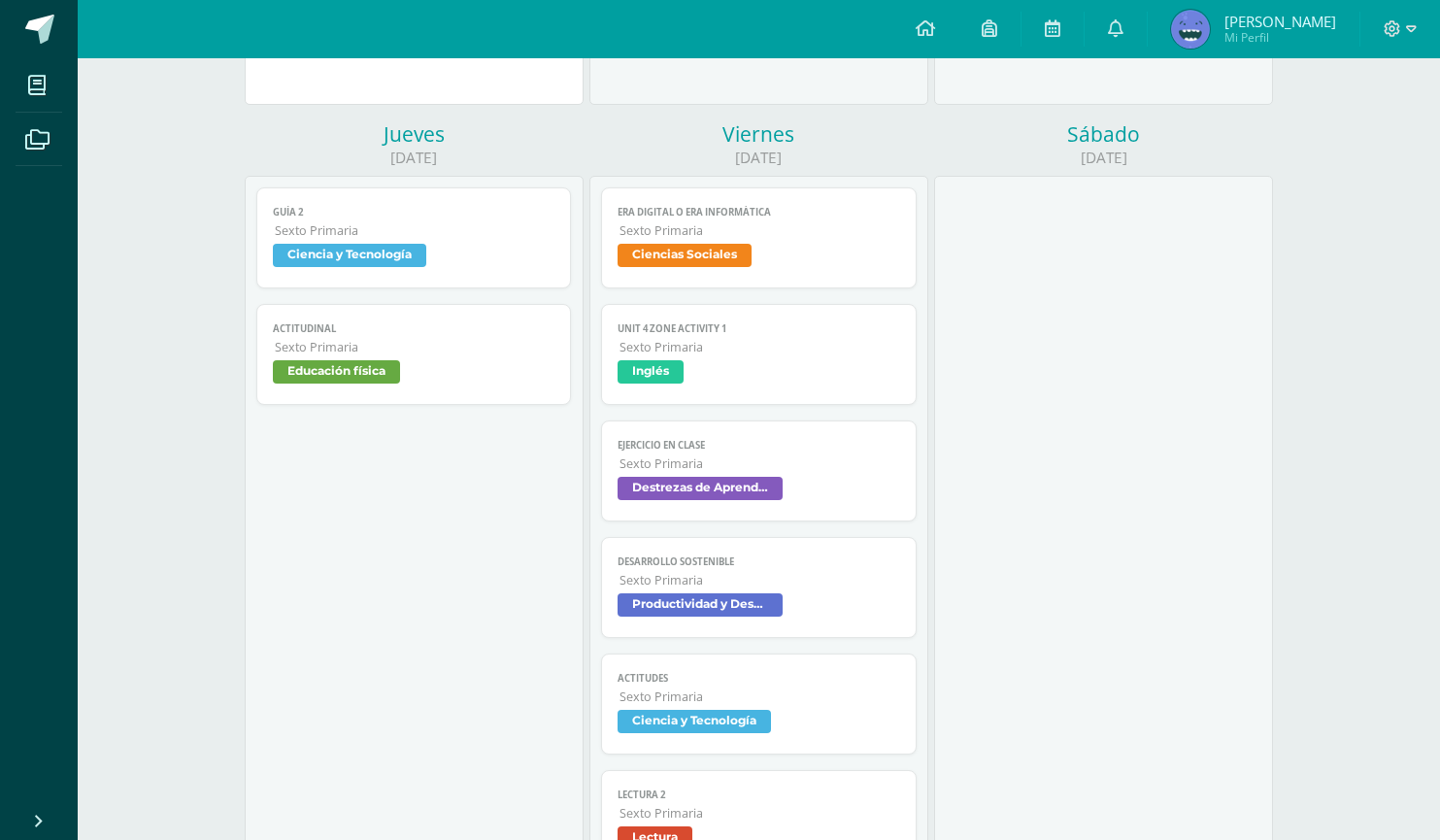
click at [831, 330] on span "Unit 4 Zone Activity 1" at bounding box center [758, 329] width 283 height 13
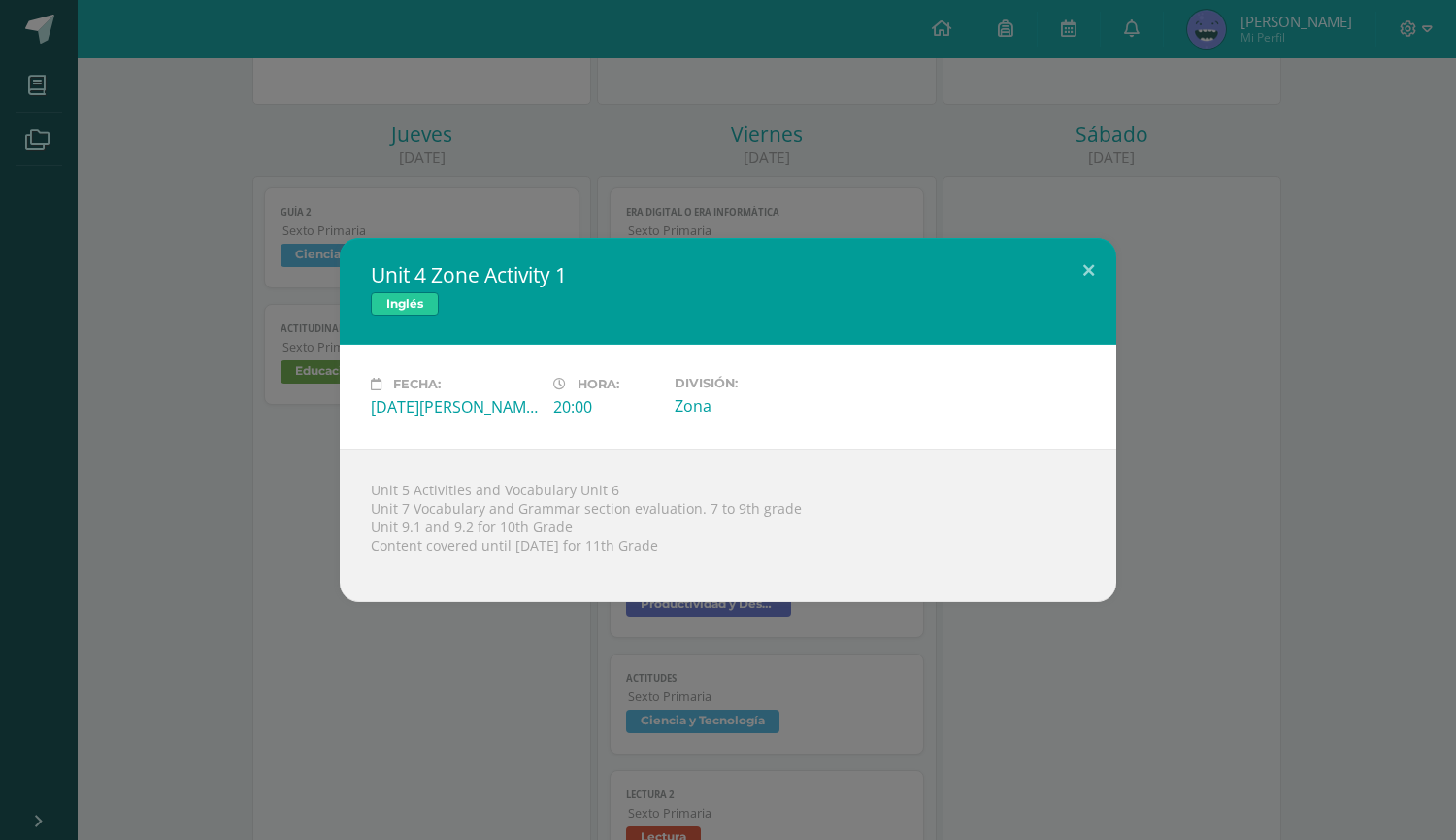
click at [1439, 642] on div "Unit 4 Zone Activity 1 Inglés Fecha: [DATE][PERSON_NAME] Hora: 20:00 División: …" at bounding box center [728, 420] width 1456 height 840
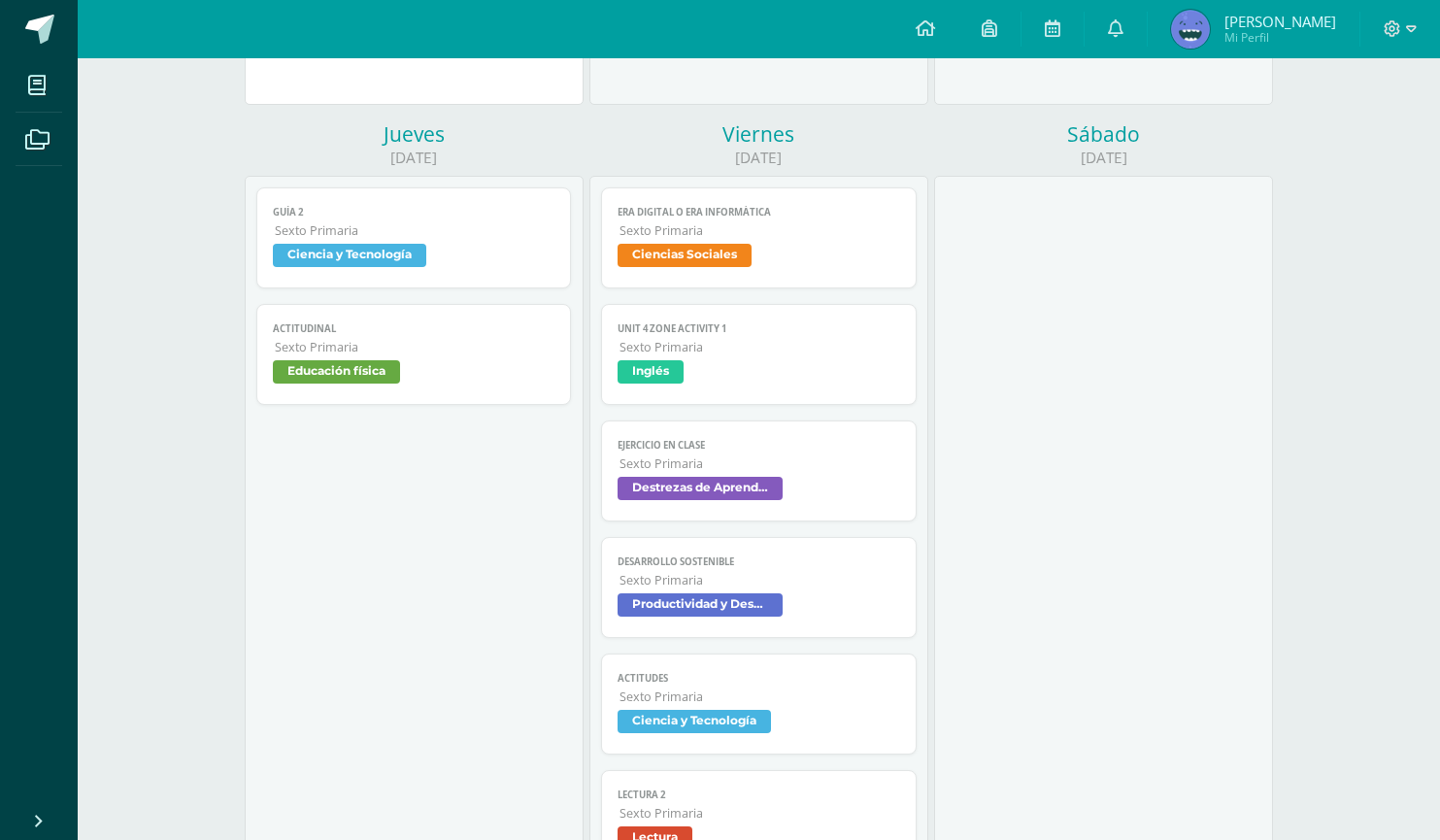
click at [714, 333] on span "Unit 4 Zone Activity 1" at bounding box center [758, 329] width 283 height 13
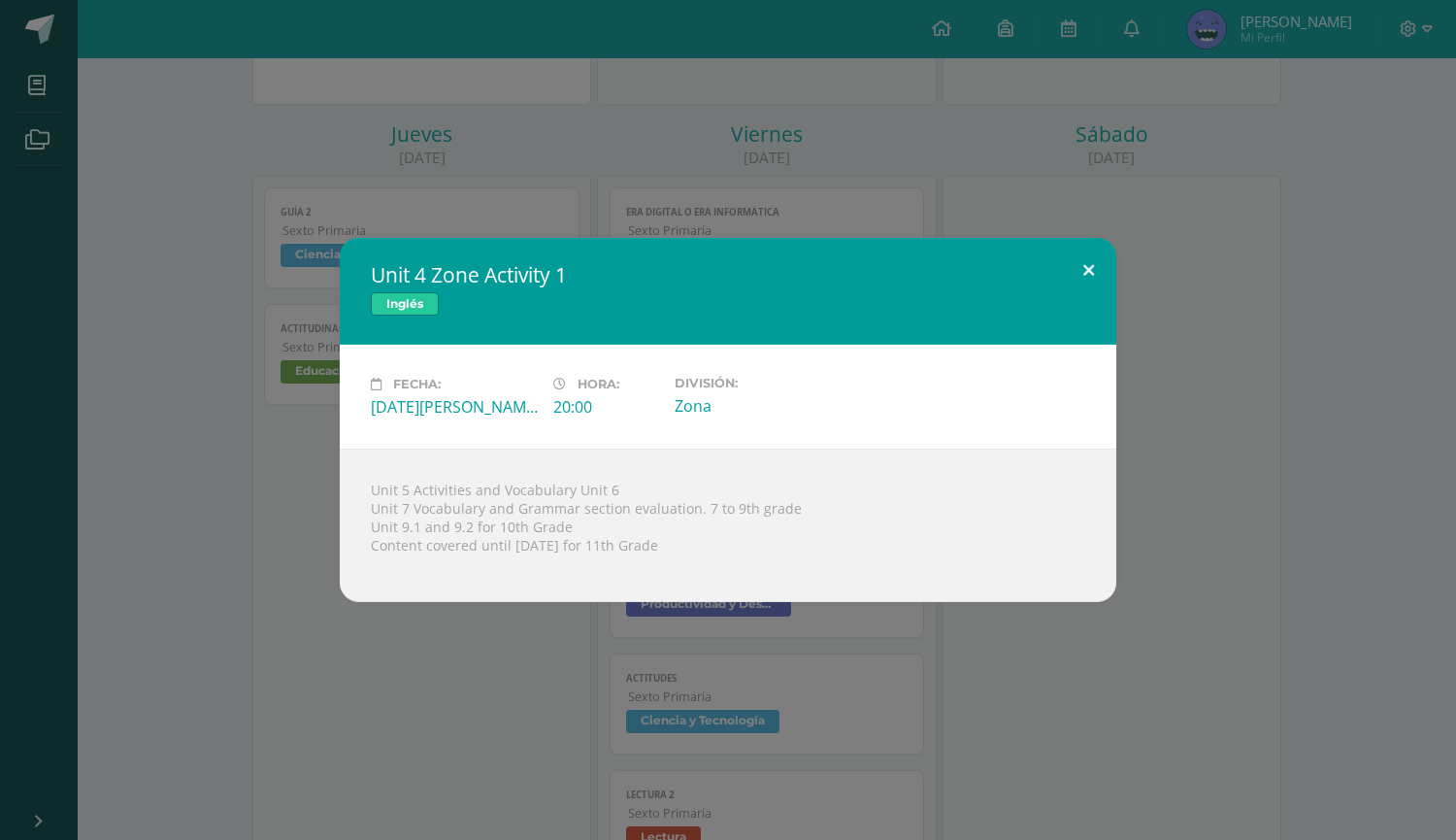
click at [1079, 255] on button at bounding box center [1088, 271] width 55 height 66
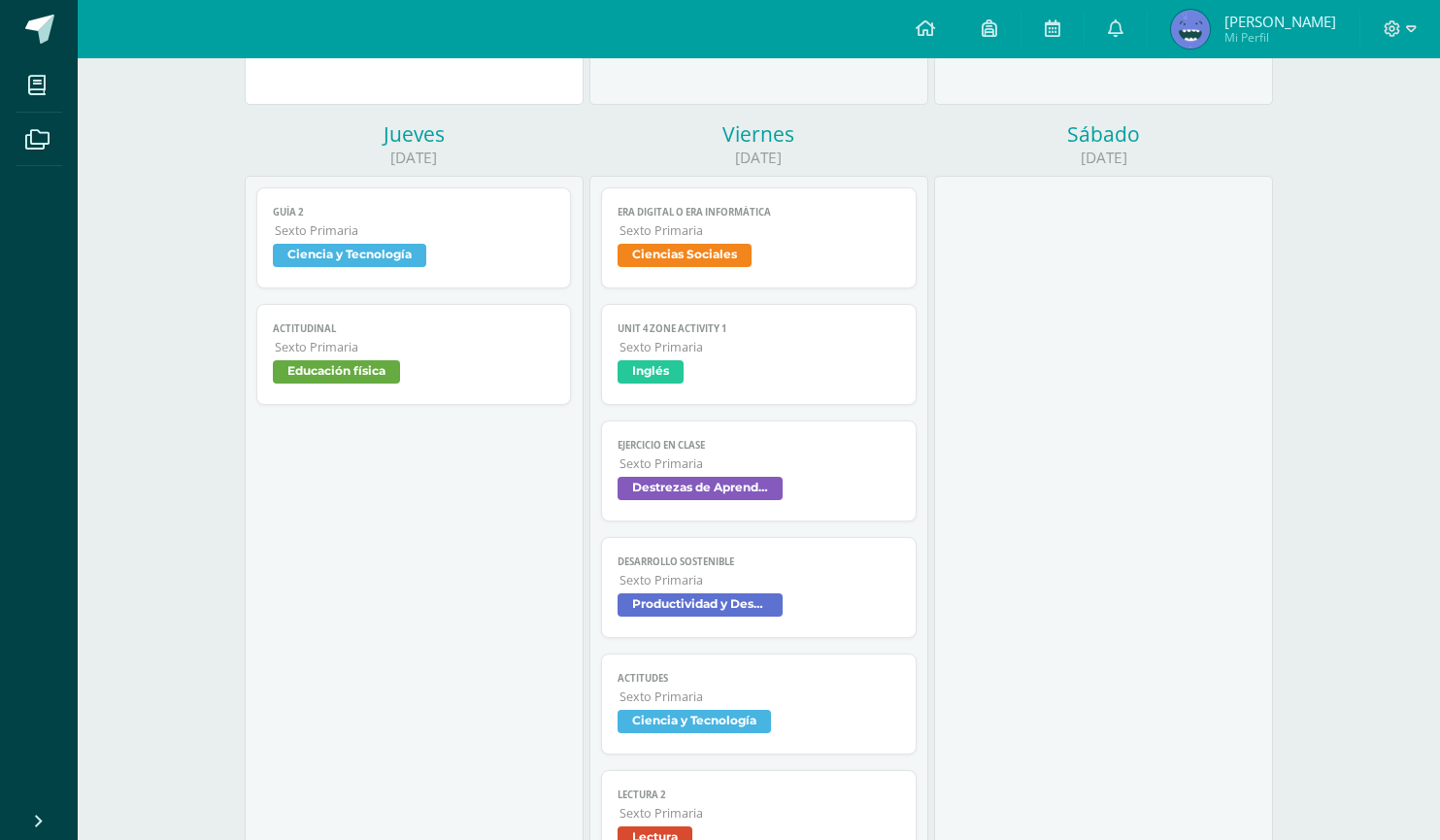
click at [841, 480] on span "Destrezas de Aprendizaje" at bounding box center [758, 490] width 283 height 28
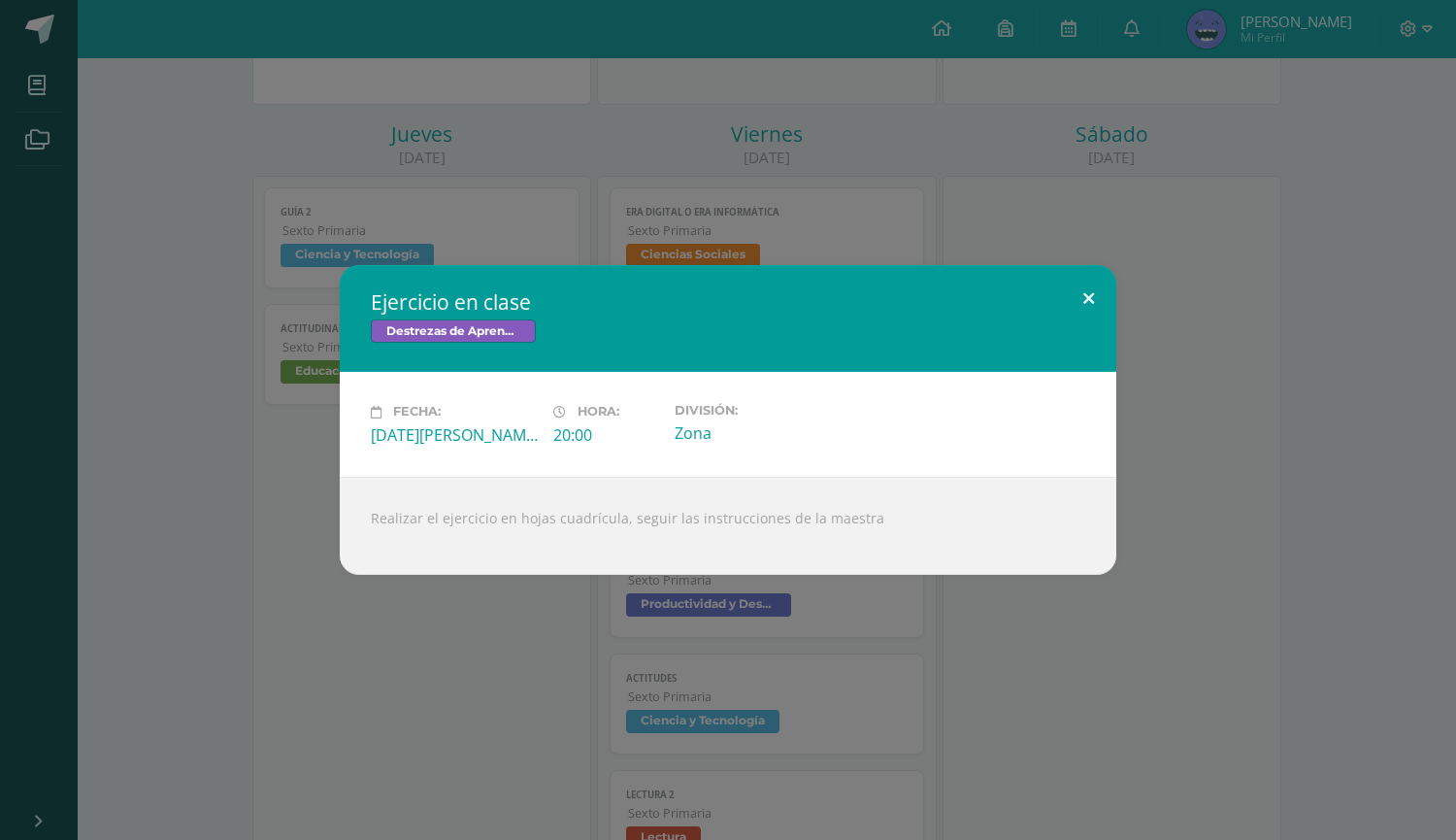
click at [1089, 292] on button at bounding box center [1088, 298] width 55 height 66
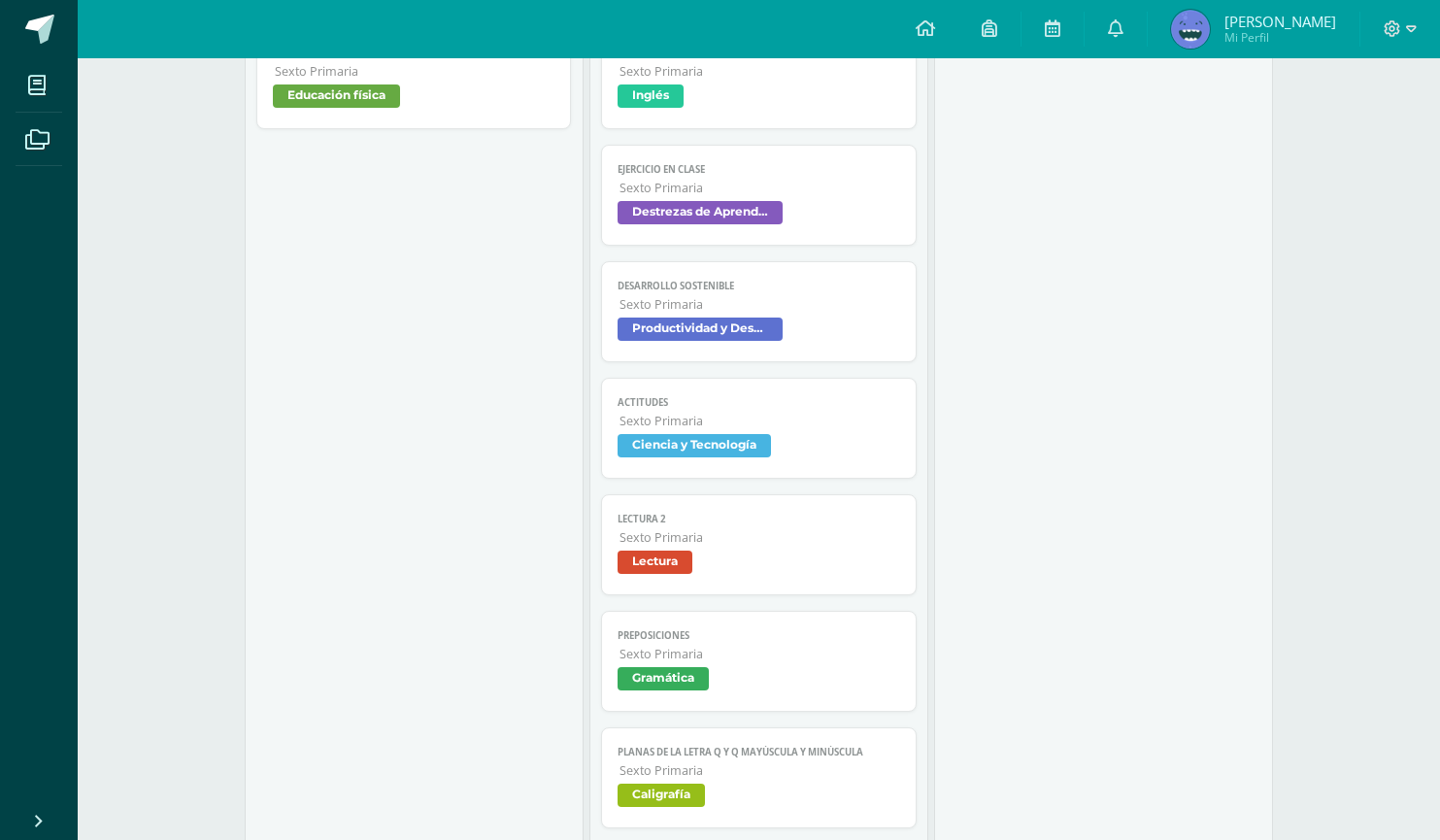
scroll to position [1835, 0]
click at [829, 301] on span "Sexto Primaria" at bounding box center [759, 304] width 281 height 17
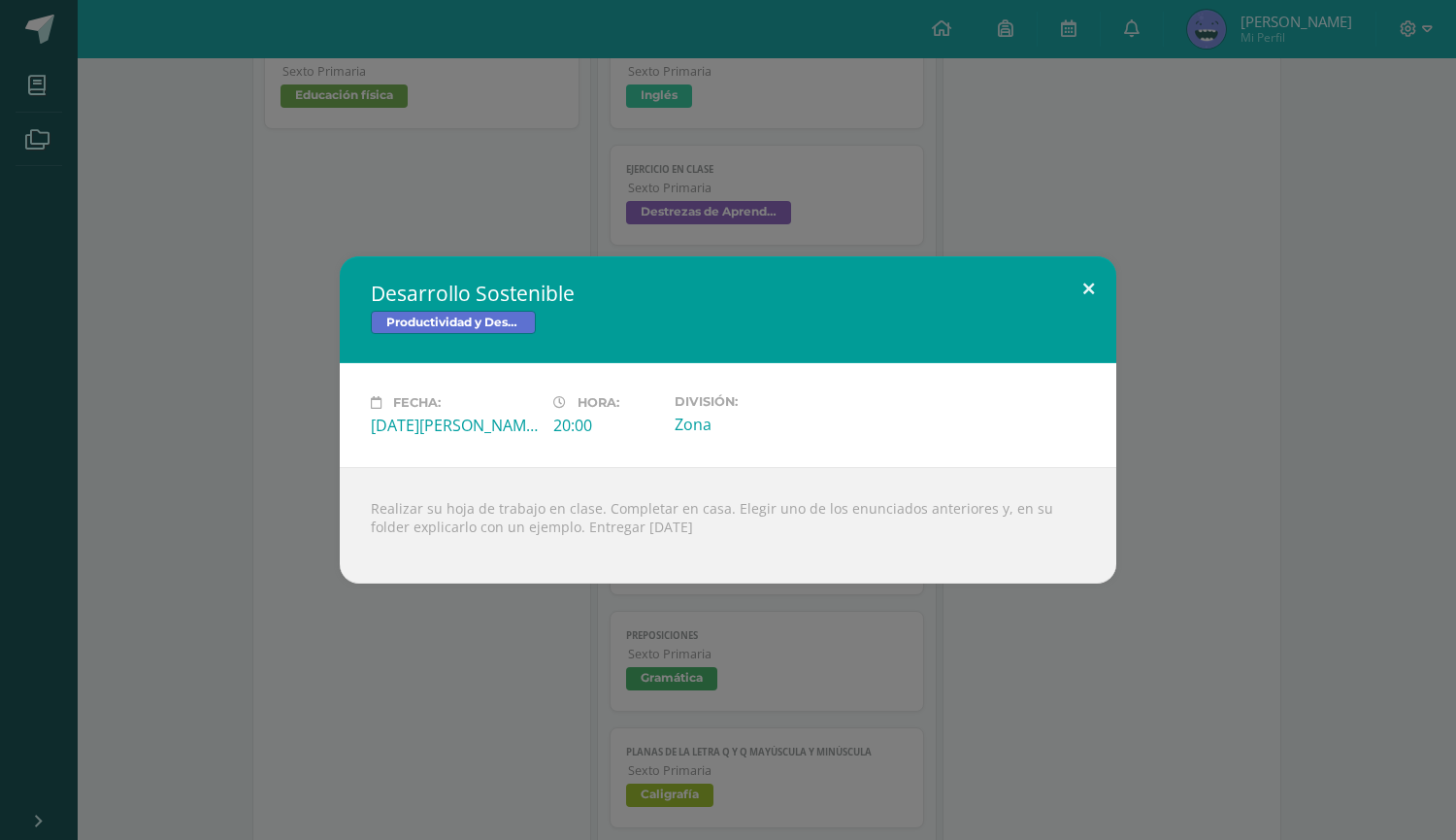
click at [1091, 294] on button at bounding box center [1088, 290] width 55 height 66
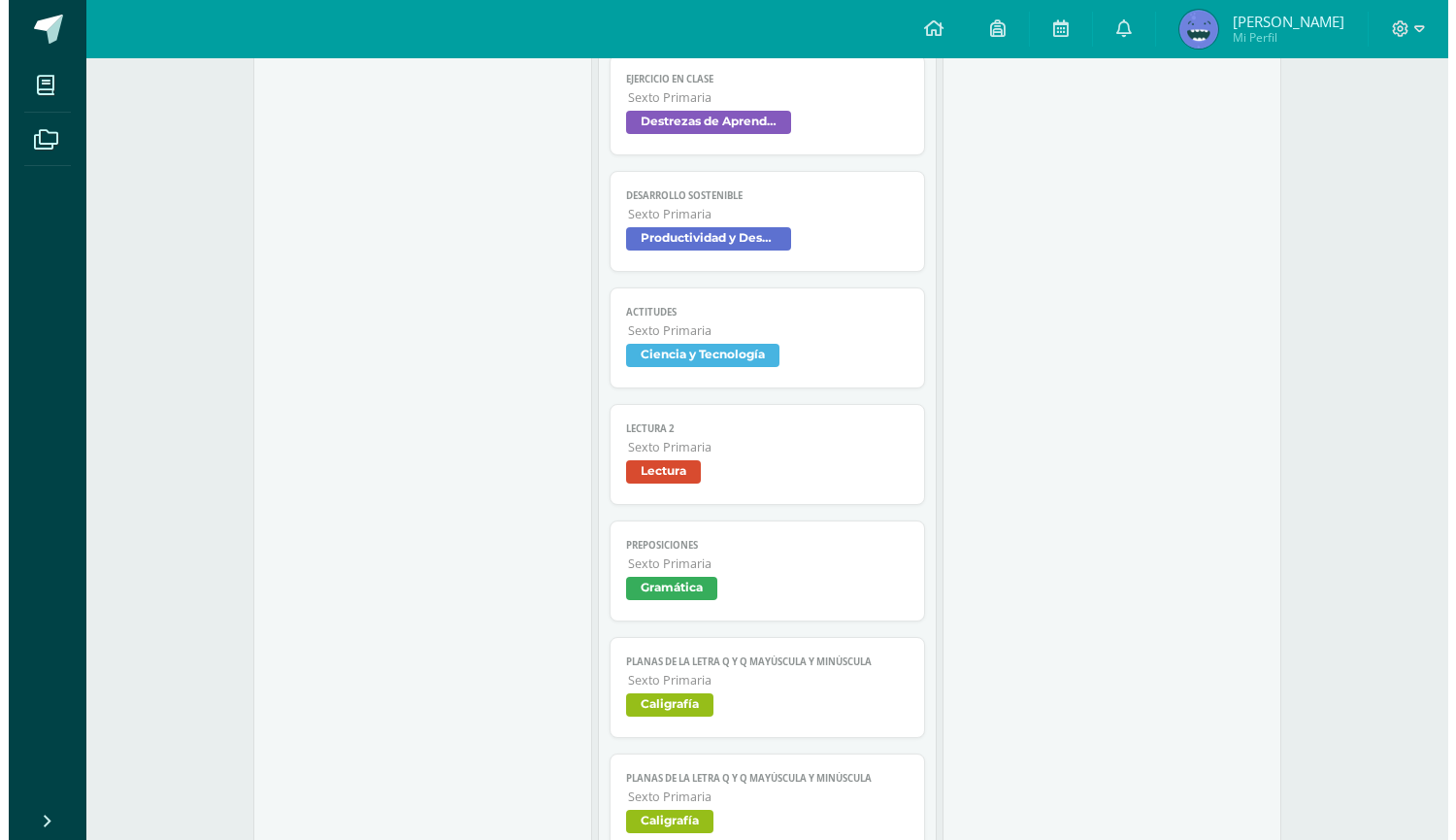
scroll to position [1917, 0]
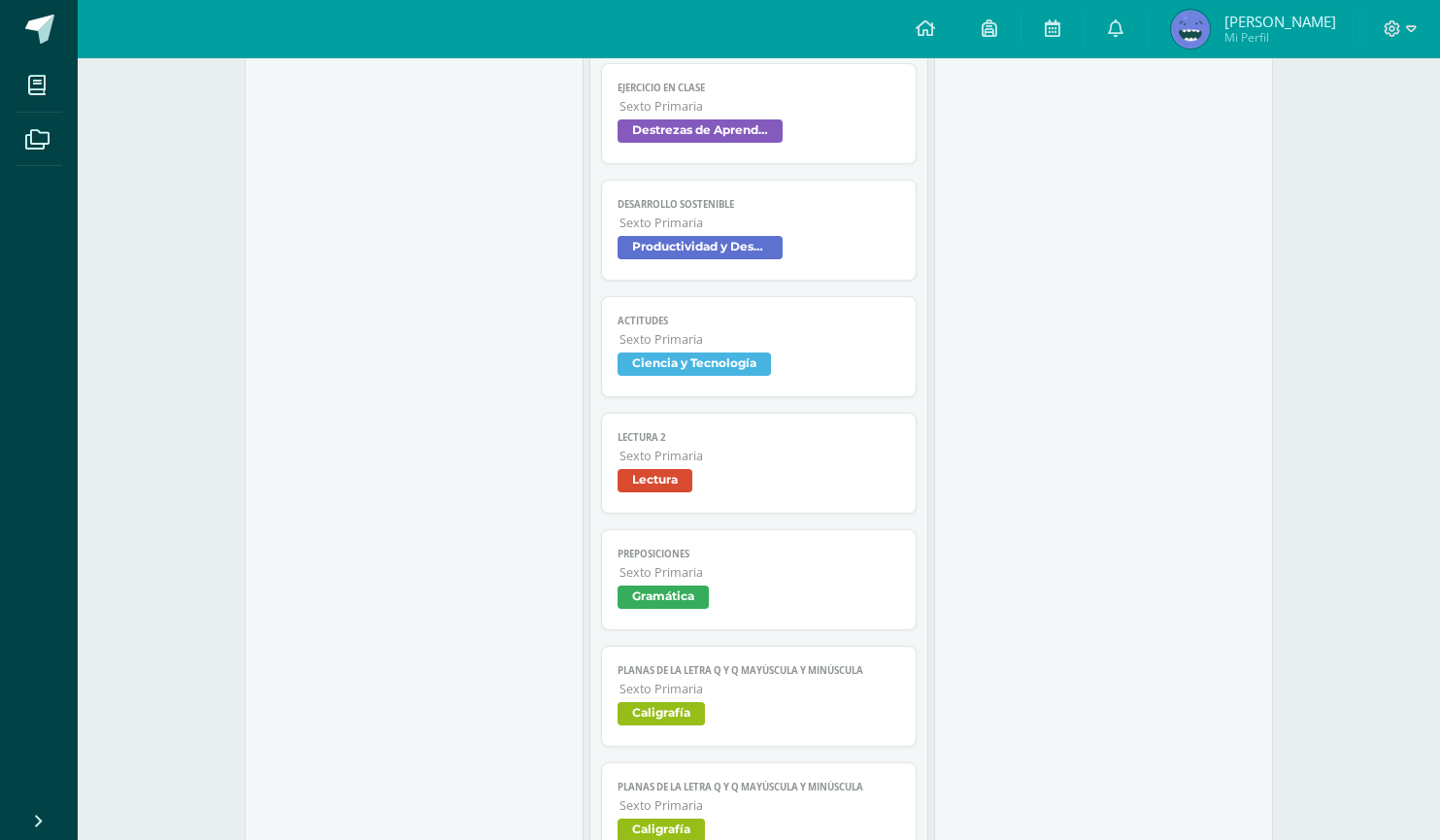
click at [842, 375] on span "Ciencia y Tecnología" at bounding box center [758, 367] width 283 height 28
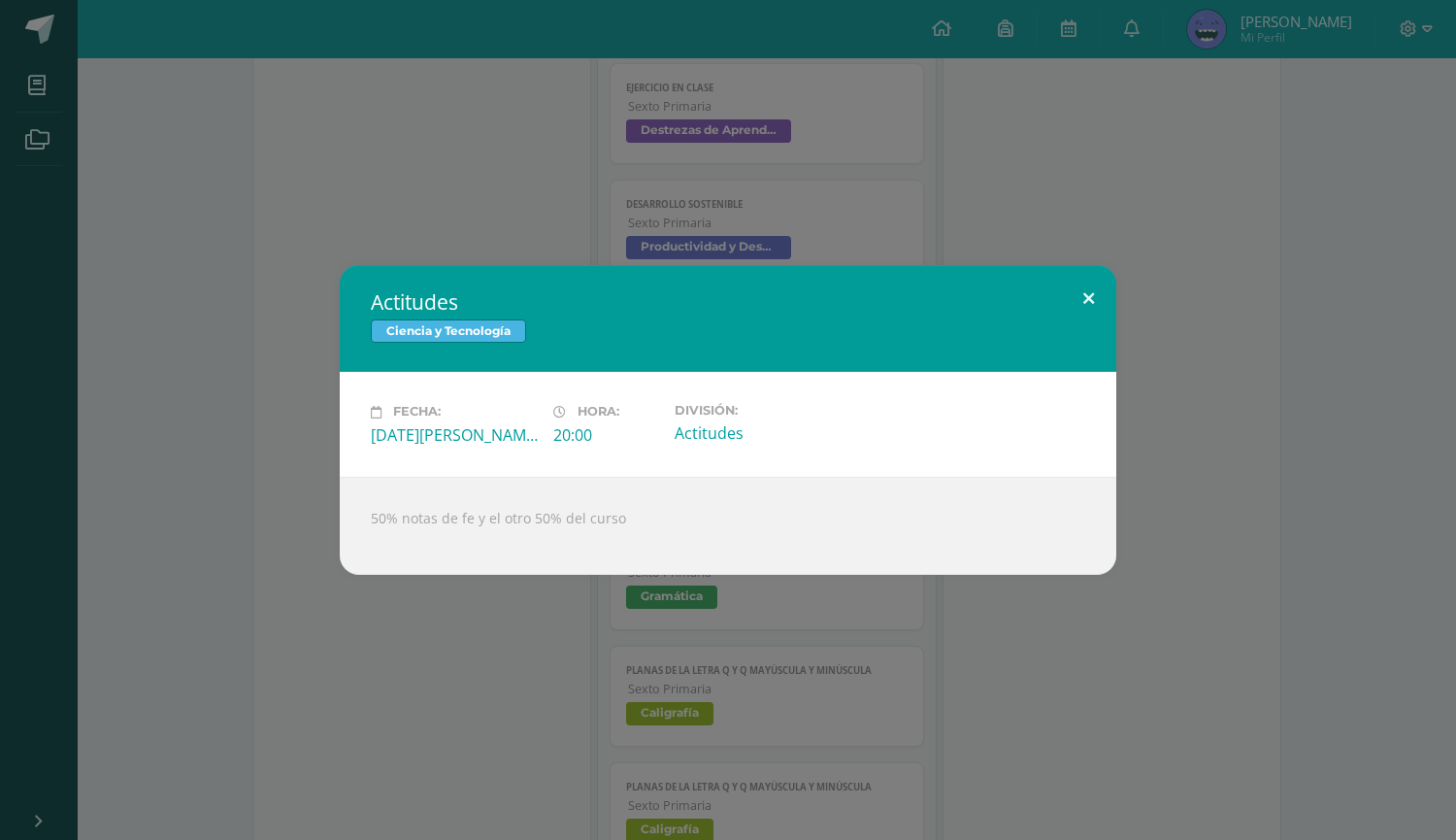
click at [1088, 302] on button at bounding box center [1088, 298] width 55 height 66
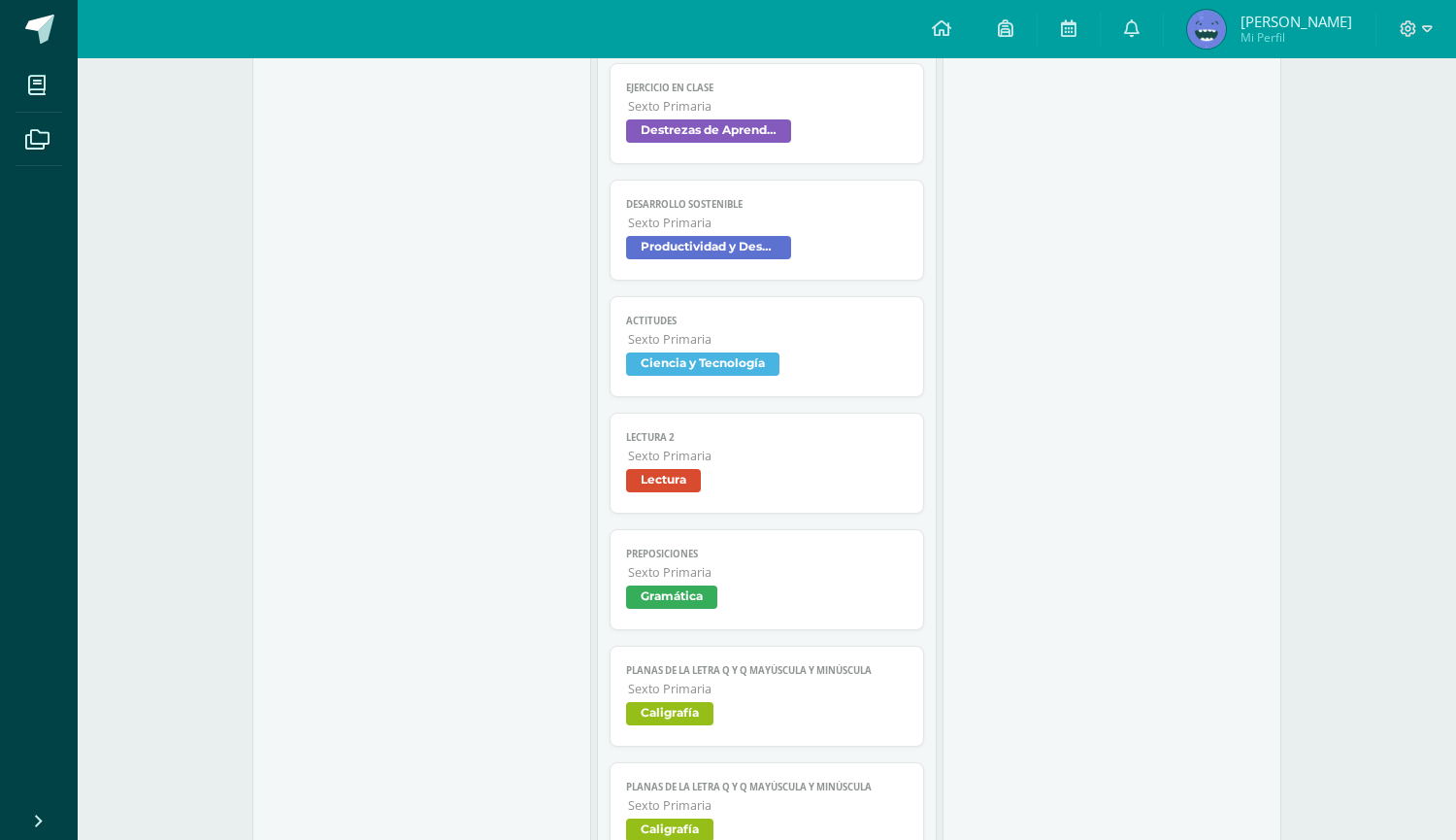
click at [837, 481] on div "50% notas de fe y el otro 50% del curso" at bounding box center [728, 514] width 699 height 88
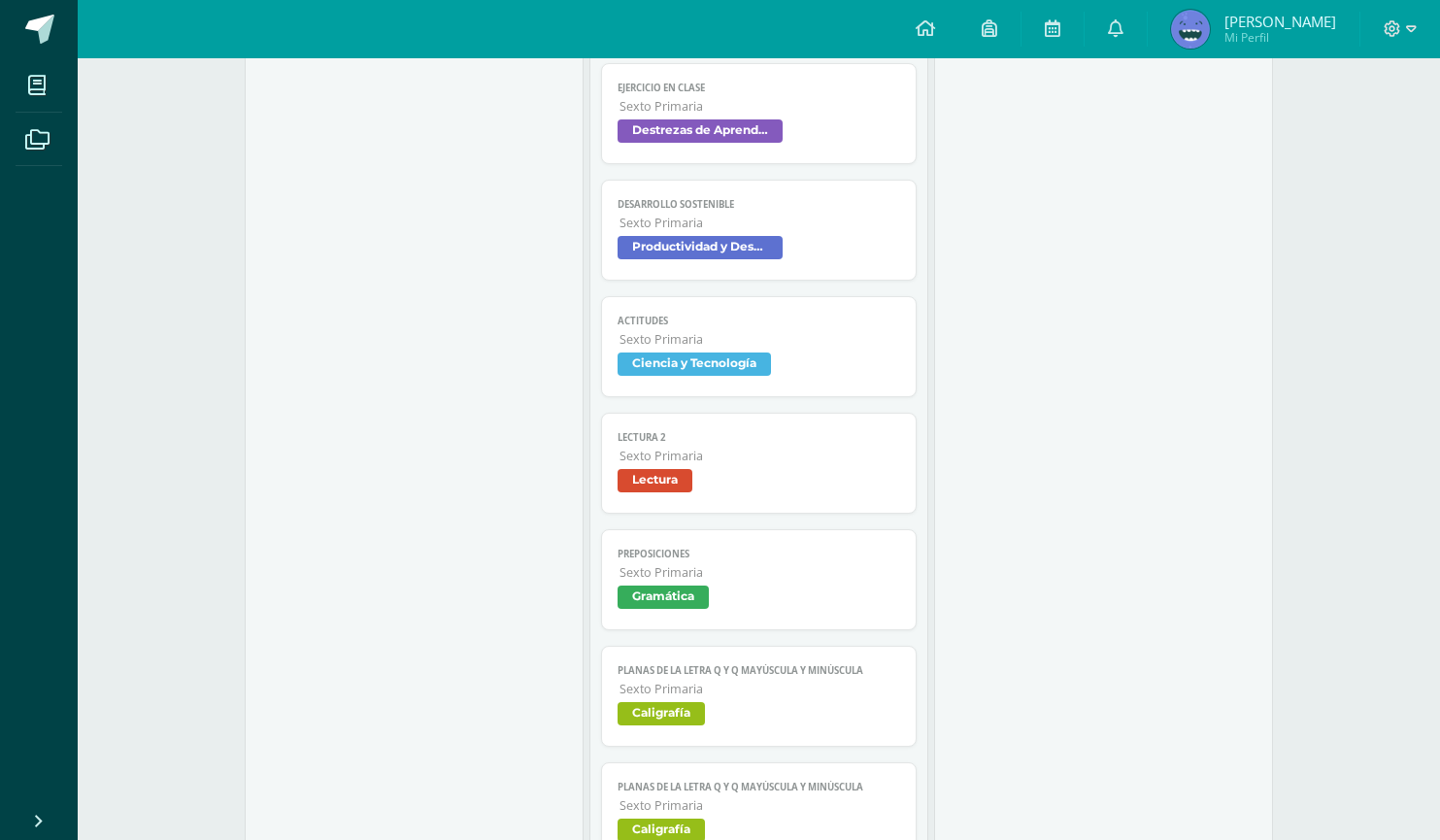
click at [852, 473] on span "Lectura" at bounding box center [758, 482] width 283 height 28
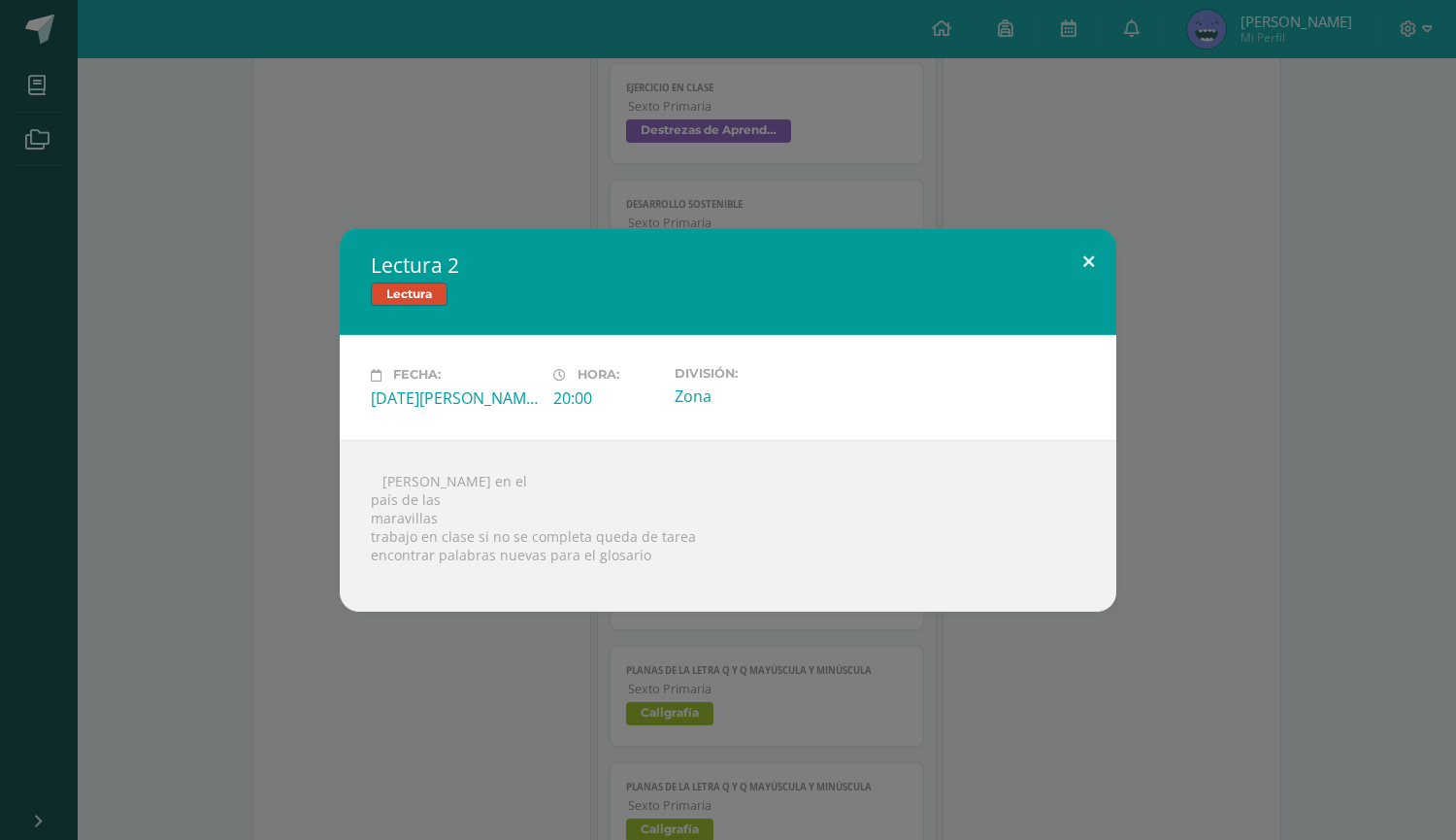
click at [1089, 260] on button at bounding box center [1088, 261] width 55 height 66
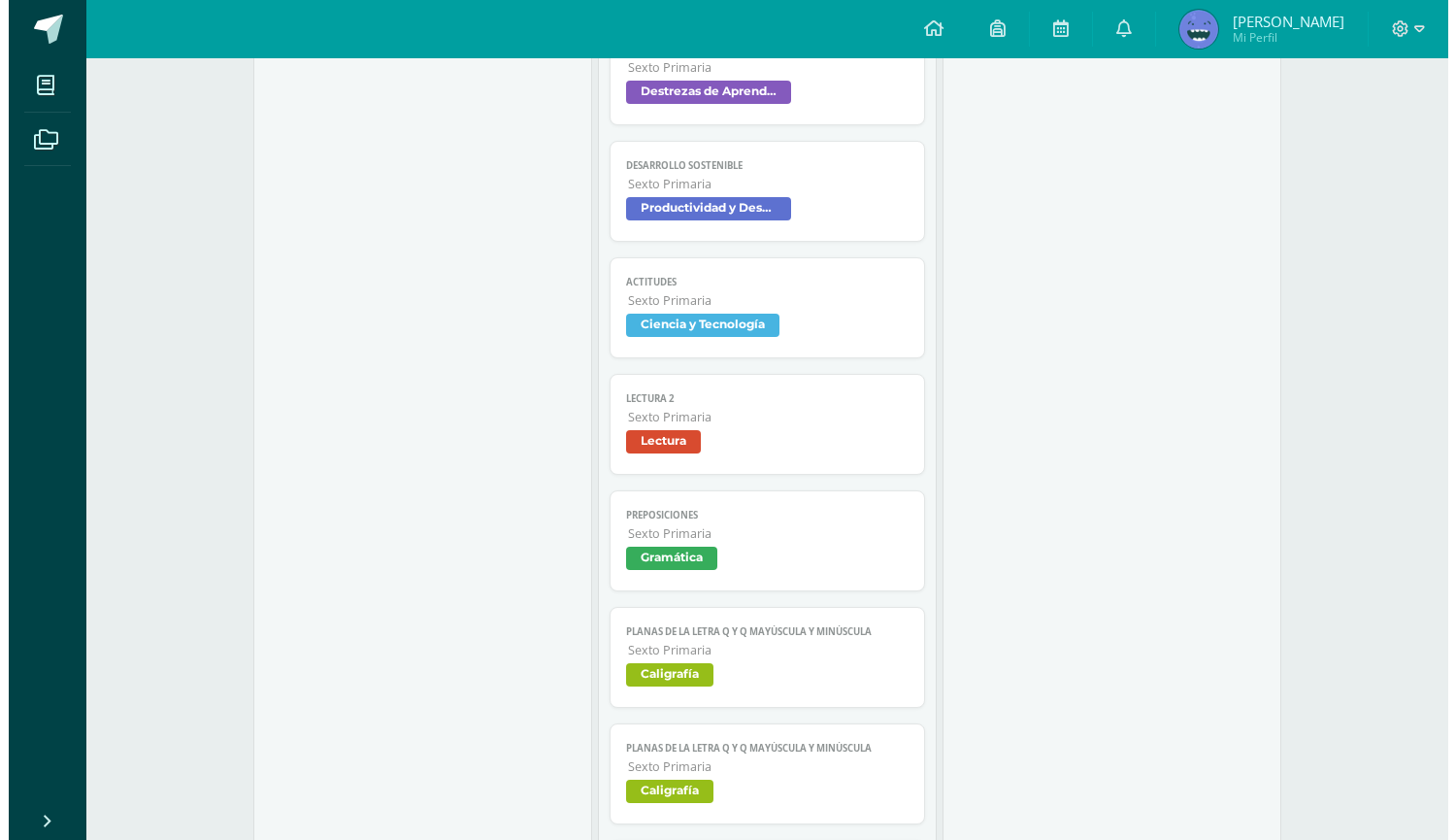
scroll to position [1953, 0]
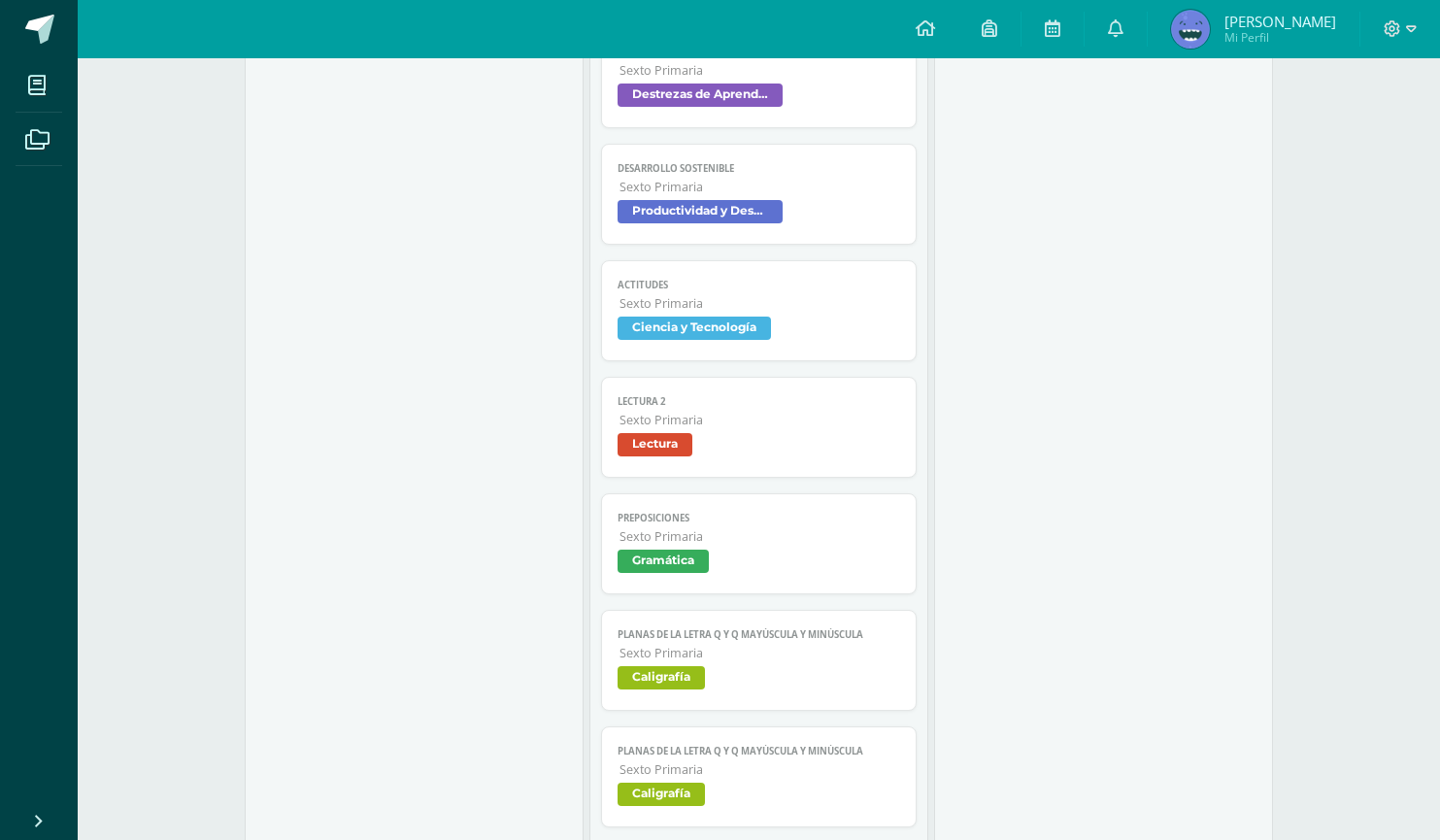
click at [792, 551] on span "Gramática" at bounding box center [758, 563] width 283 height 28
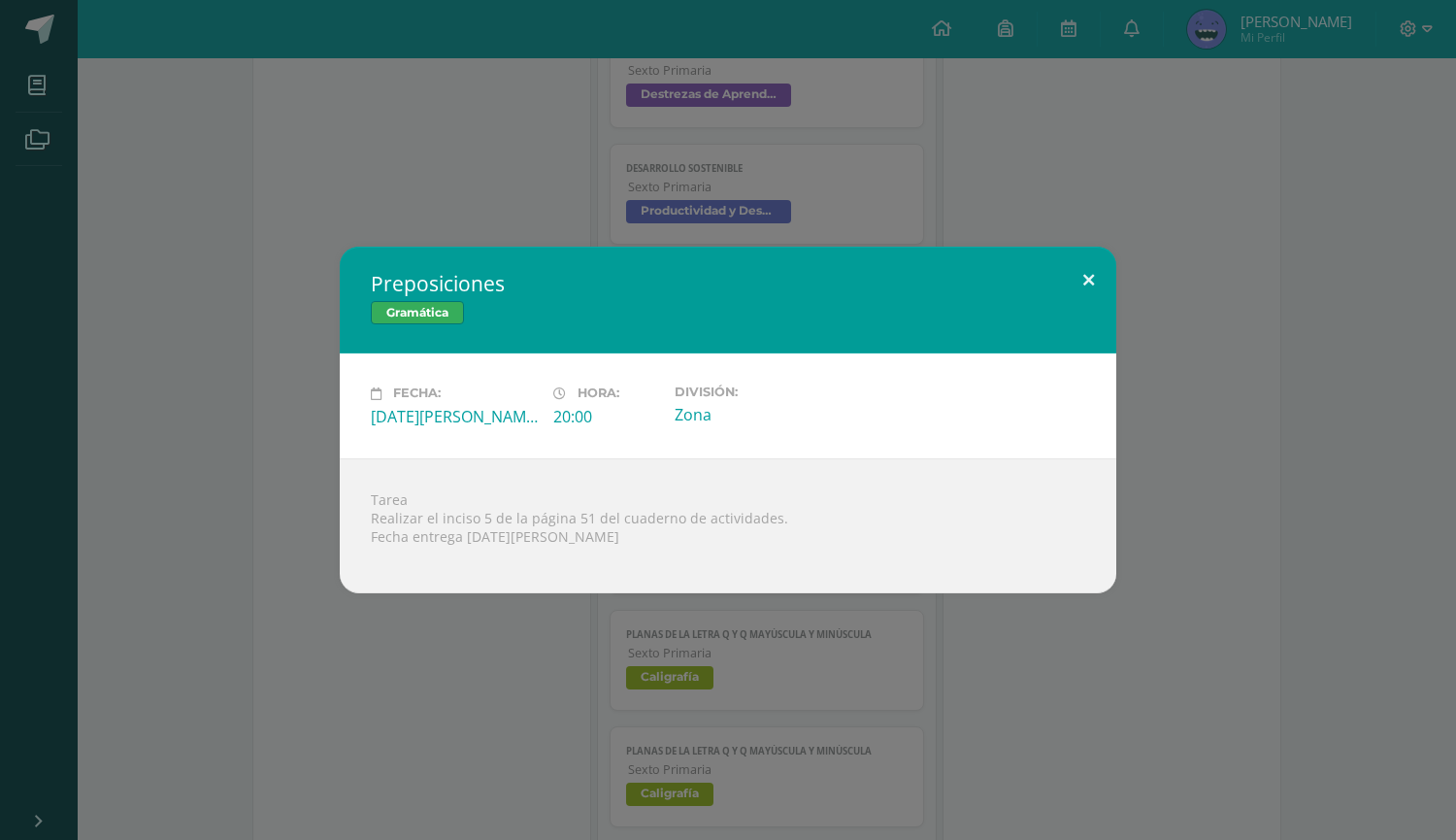
click at [1088, 283] on button at bounding box center [1088, 280] width 55 height 66
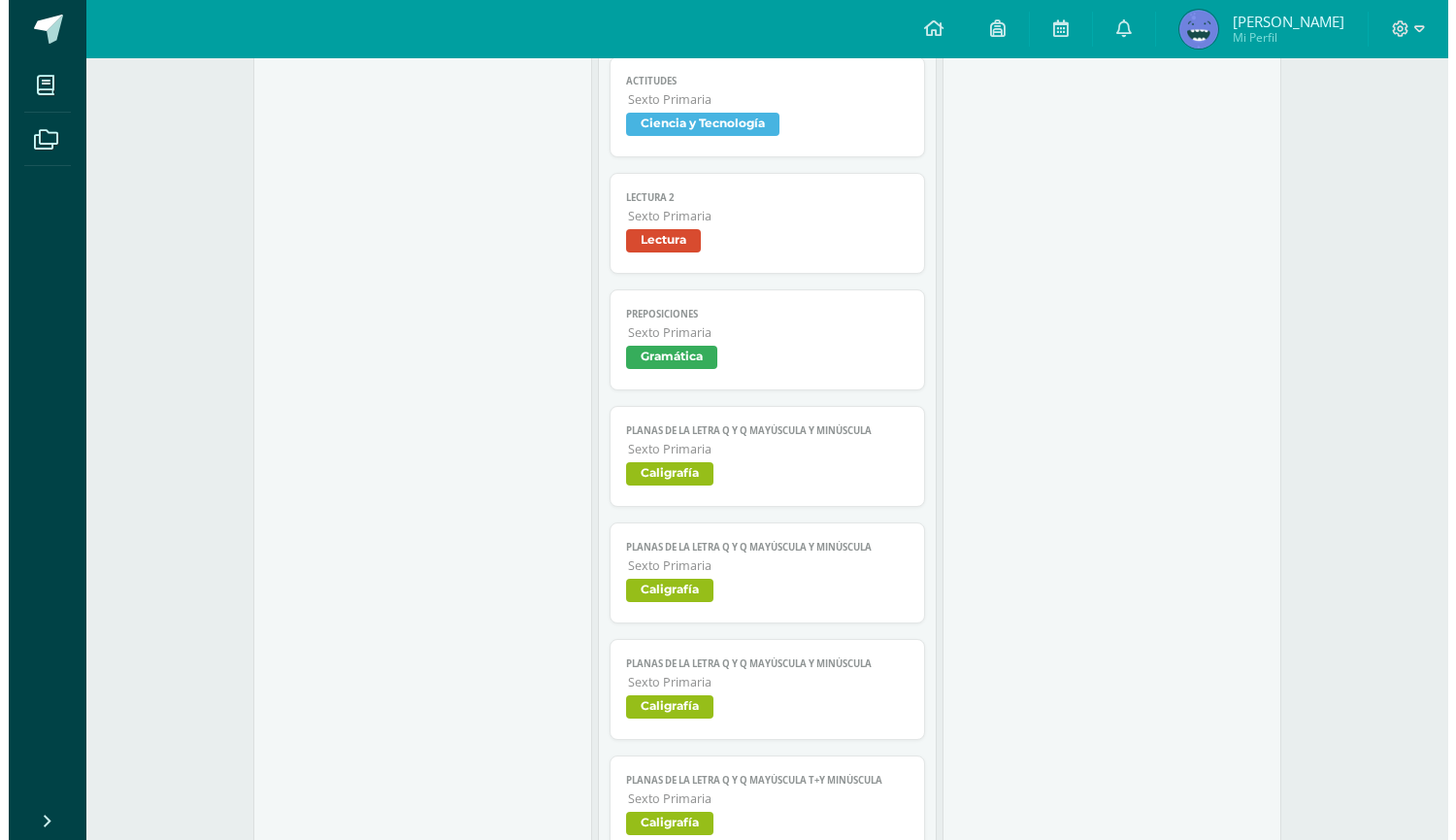
scroll to position [2168, 0]
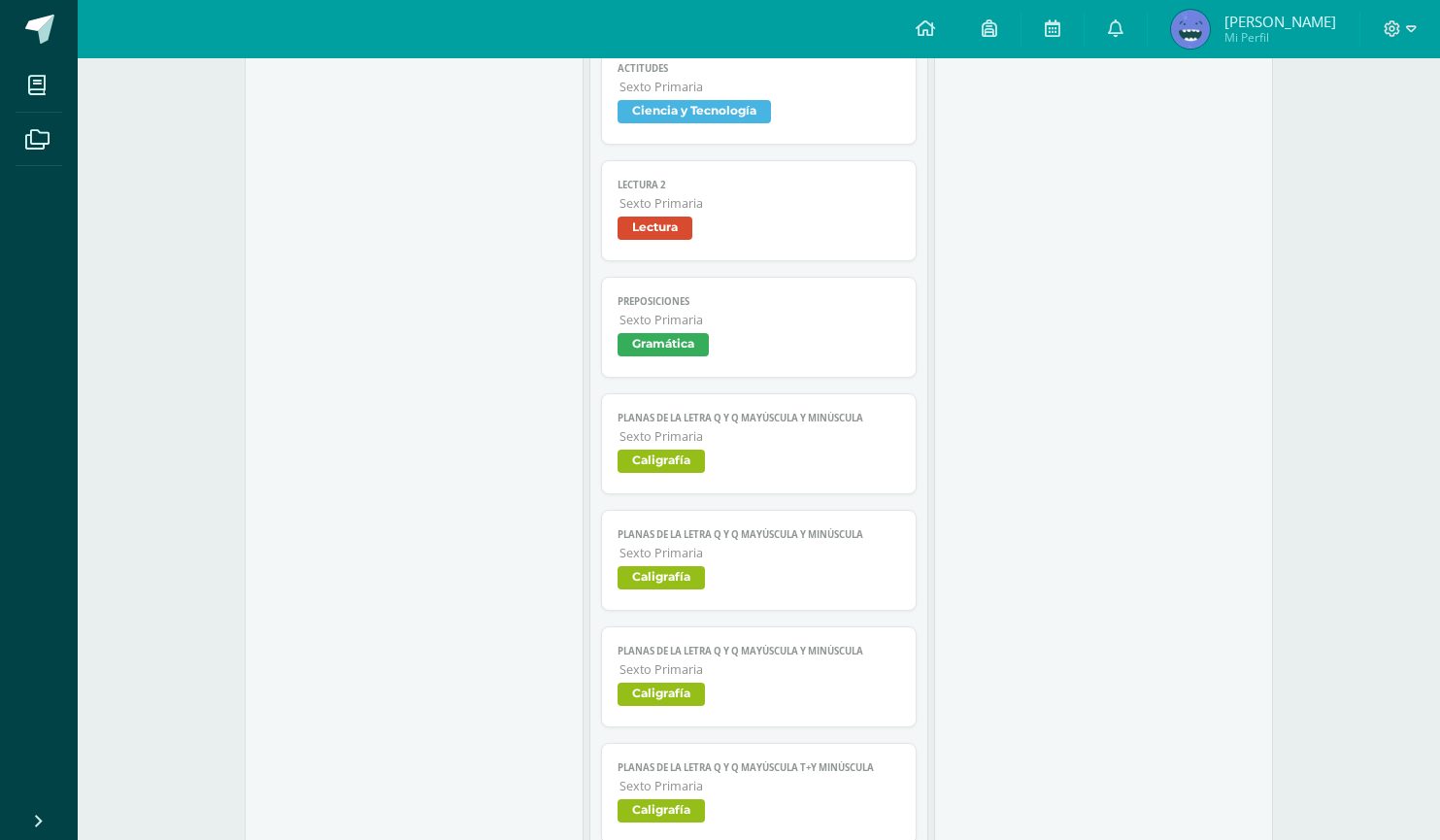
click at [826, 323] on span "Sexto Primaria" at bounding box center [759, 320] width 281 height 17
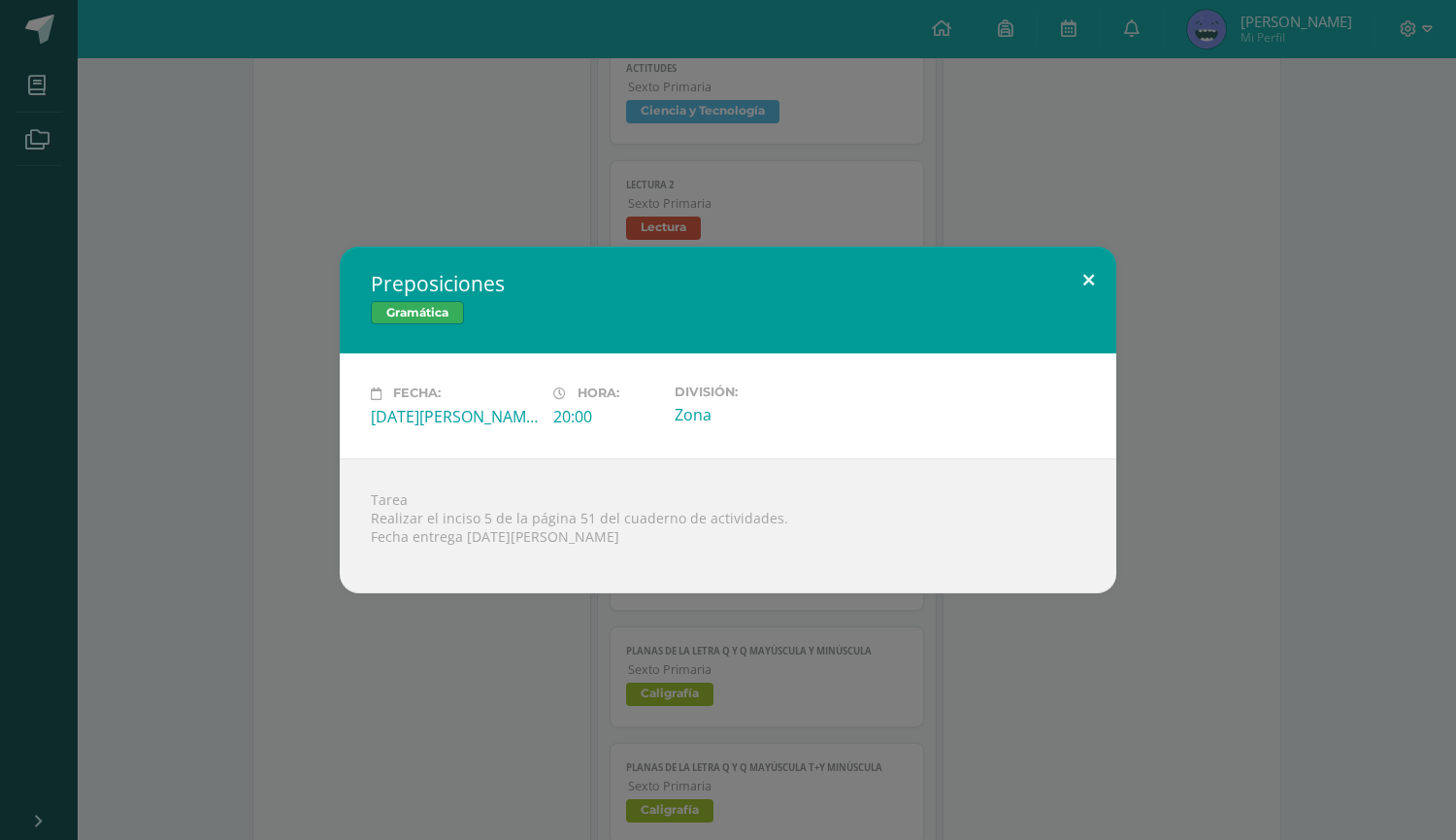
click at [1092, 285] on button at bounding box center [1088, 280] width 55 height 66
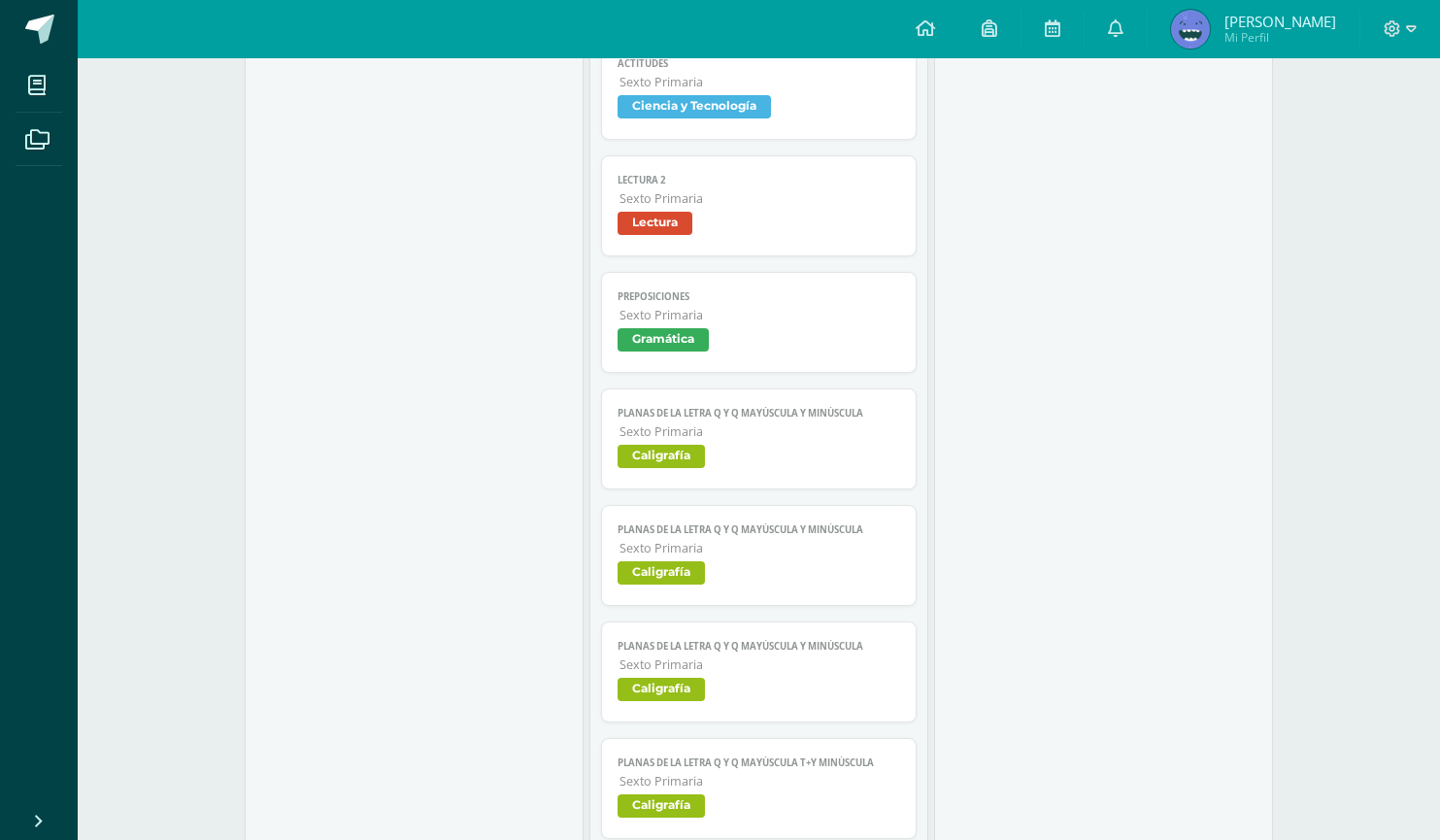
scroll to position [2171, 0]
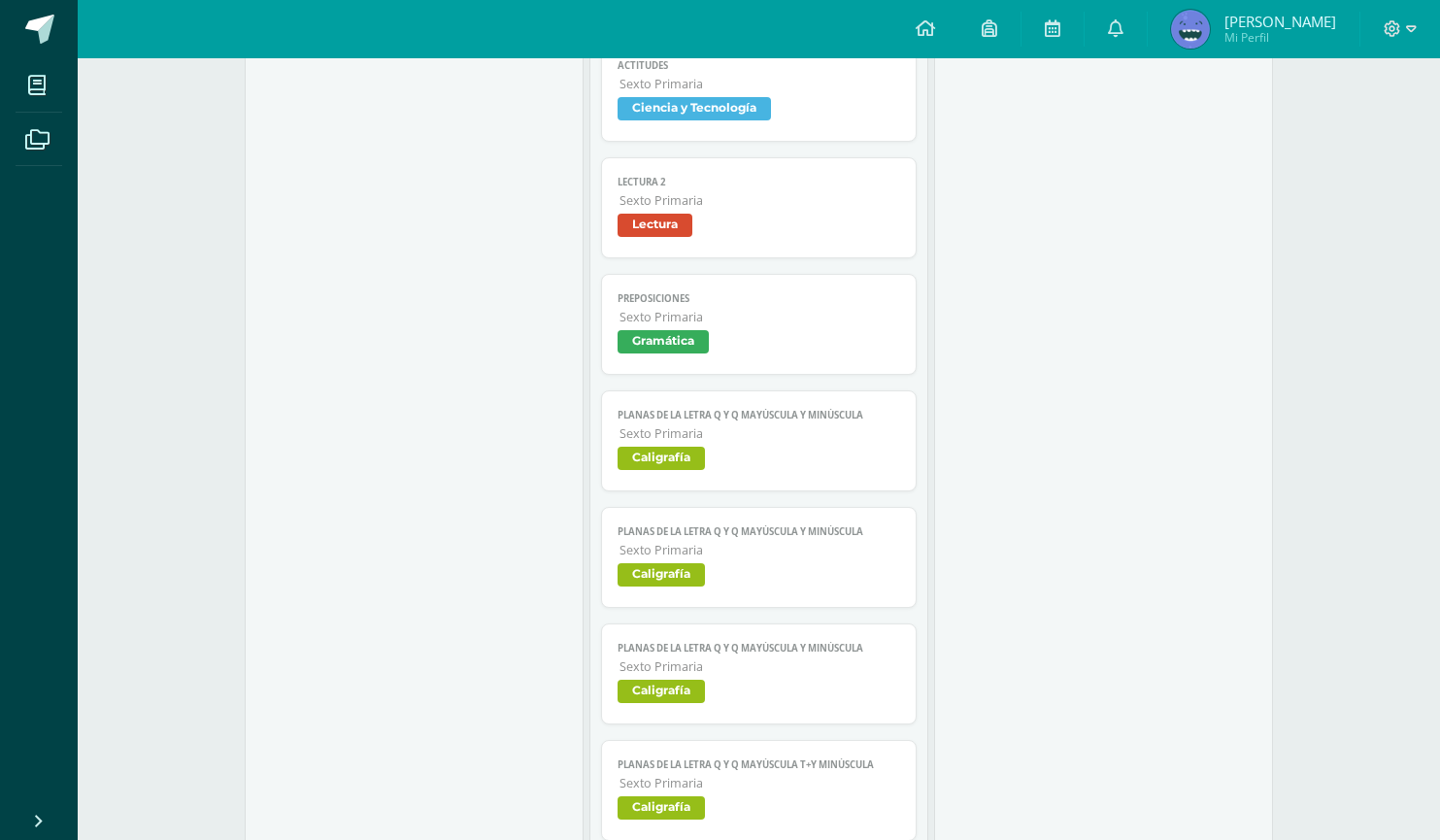
click at [834, 424] on link "PLANAS DE LA LETRA Q y q mayúscula y minúscula Sexto Primaria Caligrafía" at bounding box center [759, 440] width 316 height 101
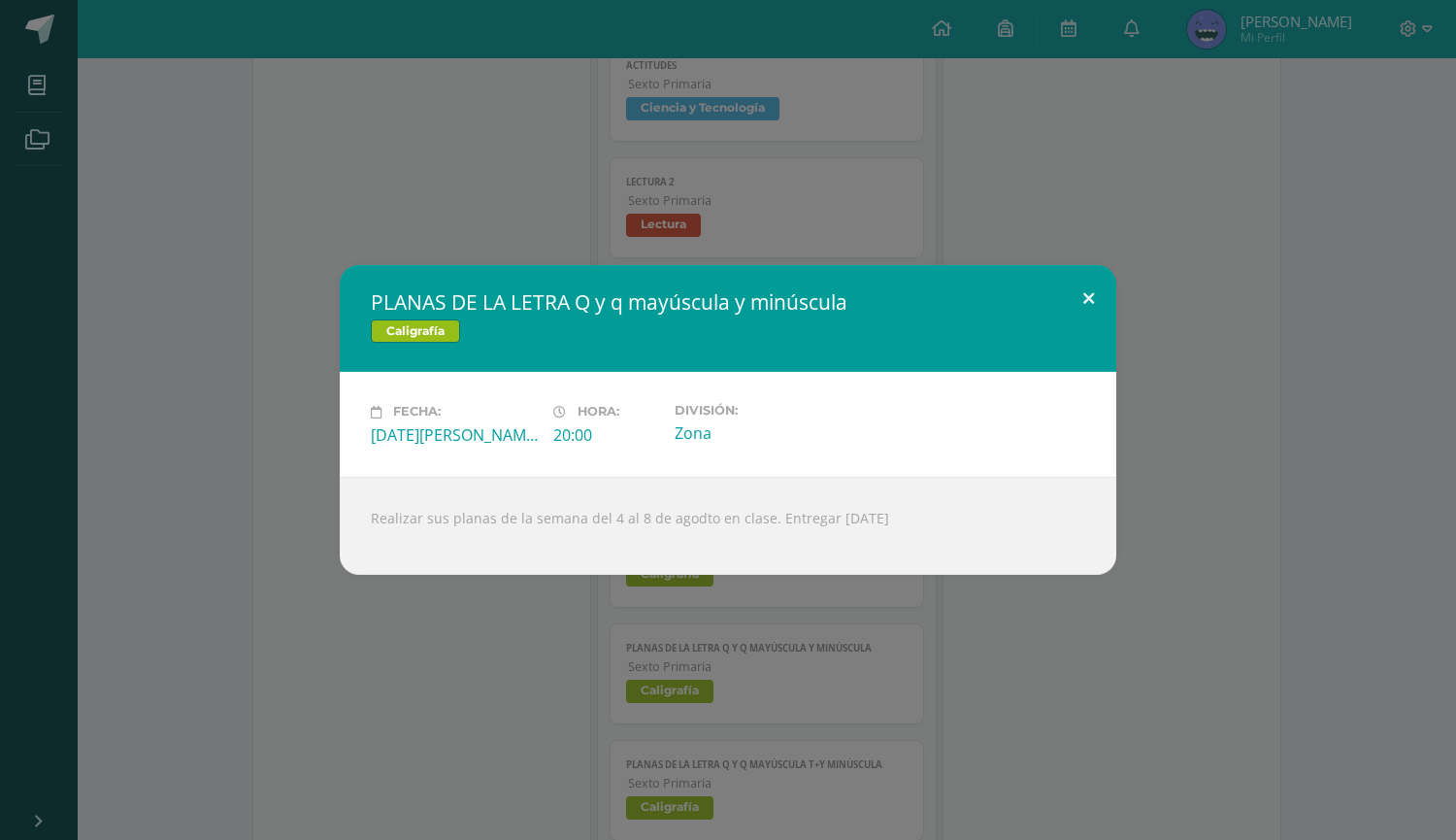
click at [1089, 301] on button at bounding box center [1088, 298] width 55 height 66
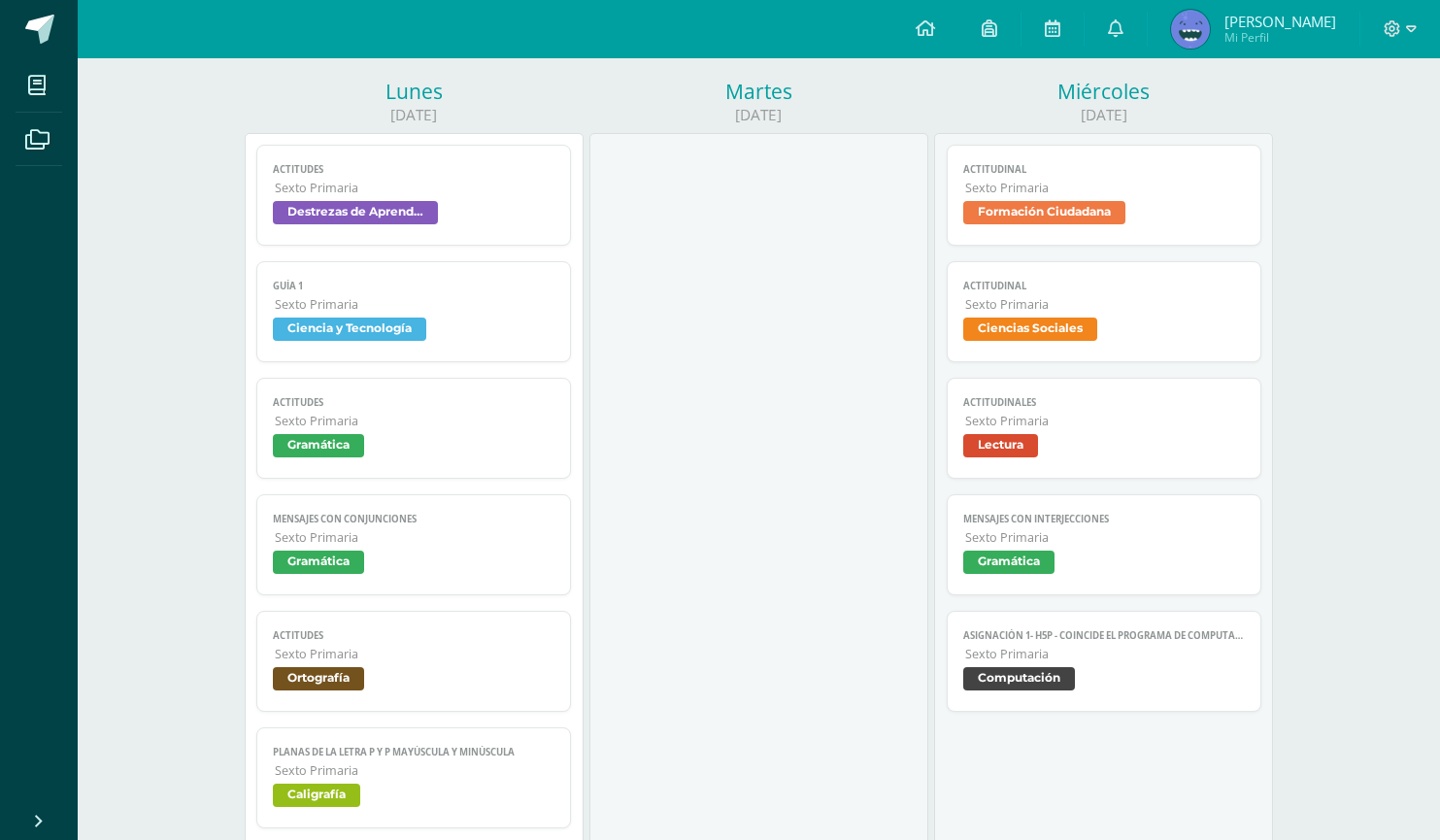
scroll to position [0, 0]
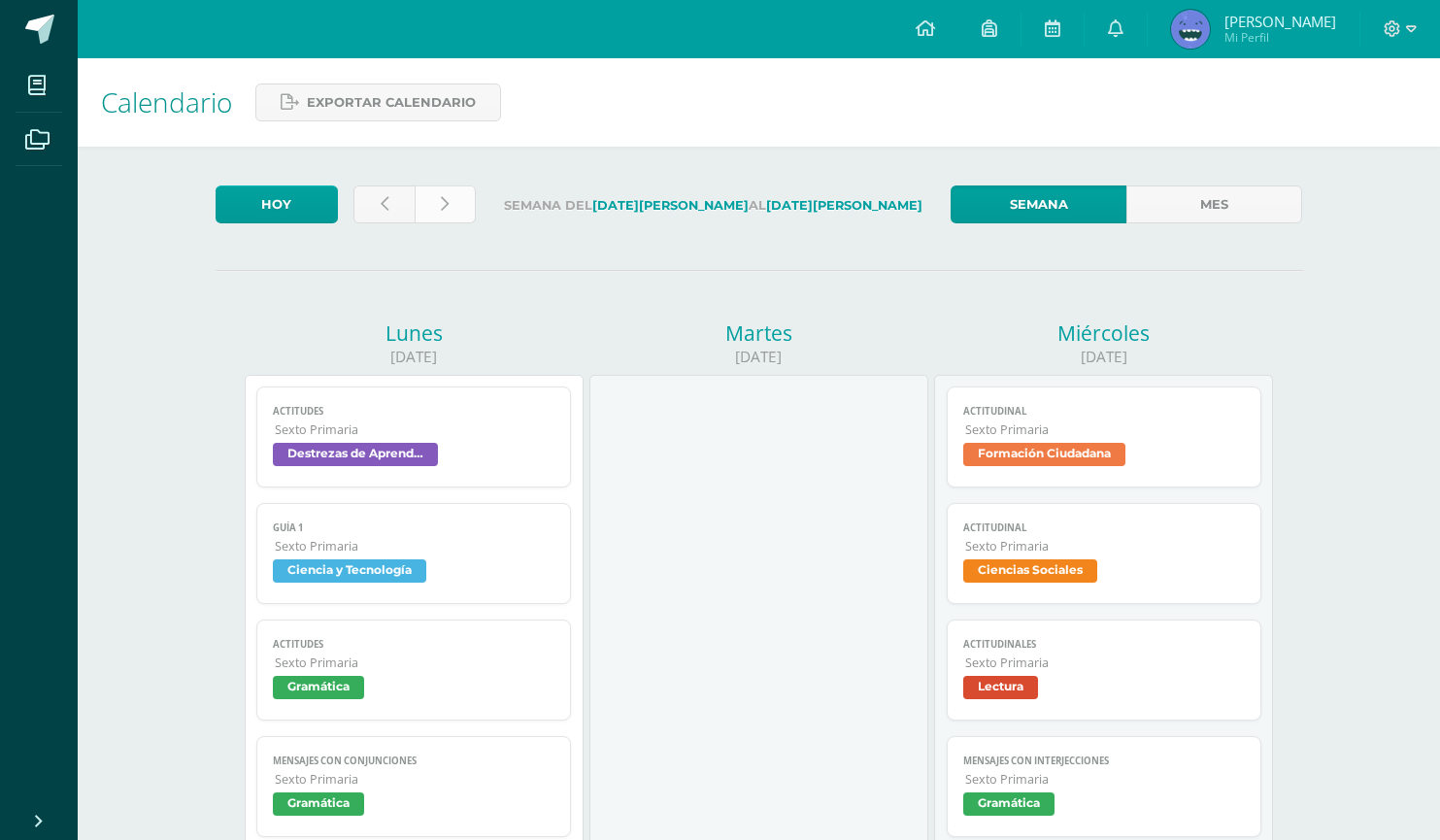
click at [451, 204] on link at bounding box center [445, 205] width 61 height 38
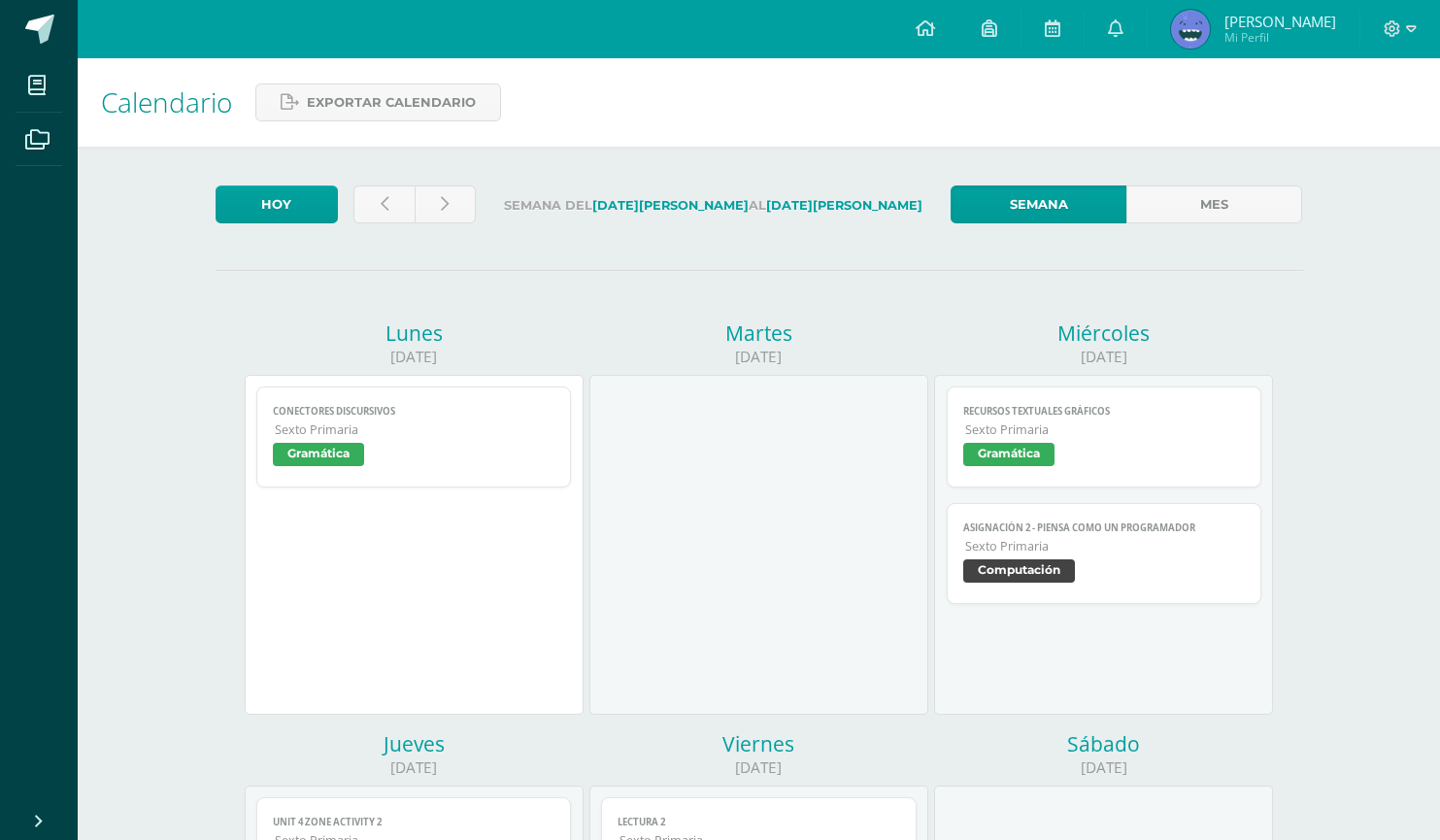
click at [274, 397] on link "Conectores discursivos Sexto Primaria Gramática" at bounding box center [415, 436] width 316 height 101
